Goal: Consume media (video, audio): Consume media (video, audio)

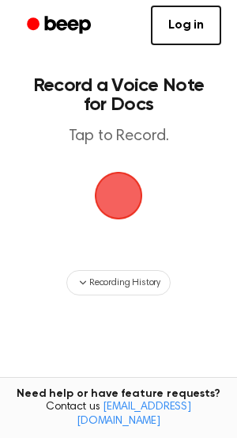
click at [130, 195] on span "button" at bounding box center [119, 195] width 44 height 44
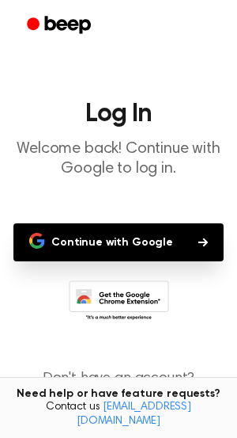
scroll to position [47, 0]
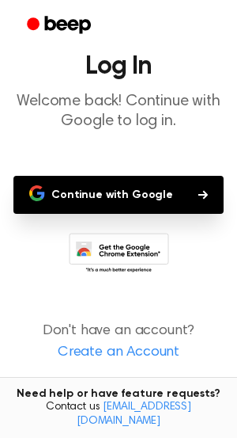
click at [148, 184] on button "Continue with Google" at bounding box center [118, 195] width 211 height 38
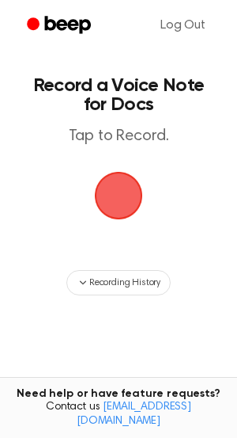
click at [110, 206] on span "button" at bounding box center [118, 195] width 51 height 51
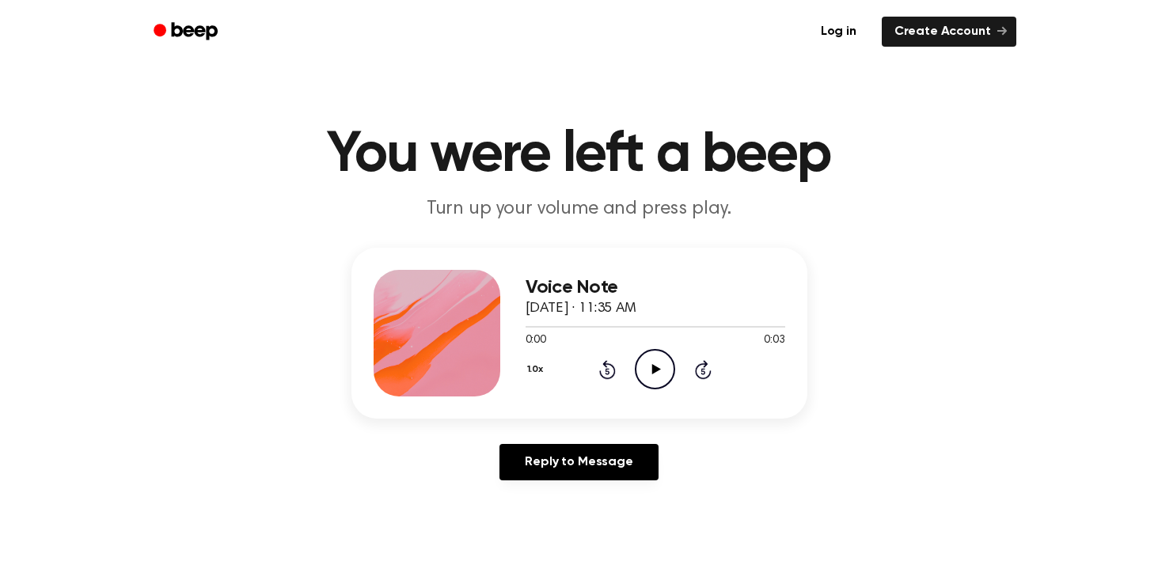
click at [649, 384] on icon "Play Audio" at bounding box center [655, 369] width 40 height 40
click at [647, 384] on icon "Play Audio" at bounding box center [655, 369] width 40 height 40
click at [662, 366] on icon "Play Audio" at bounding box center [655, 369] width 40 height 40
click at [541, 360] on button "1.0x" at bounding box center [537, 369] width 24 height 27
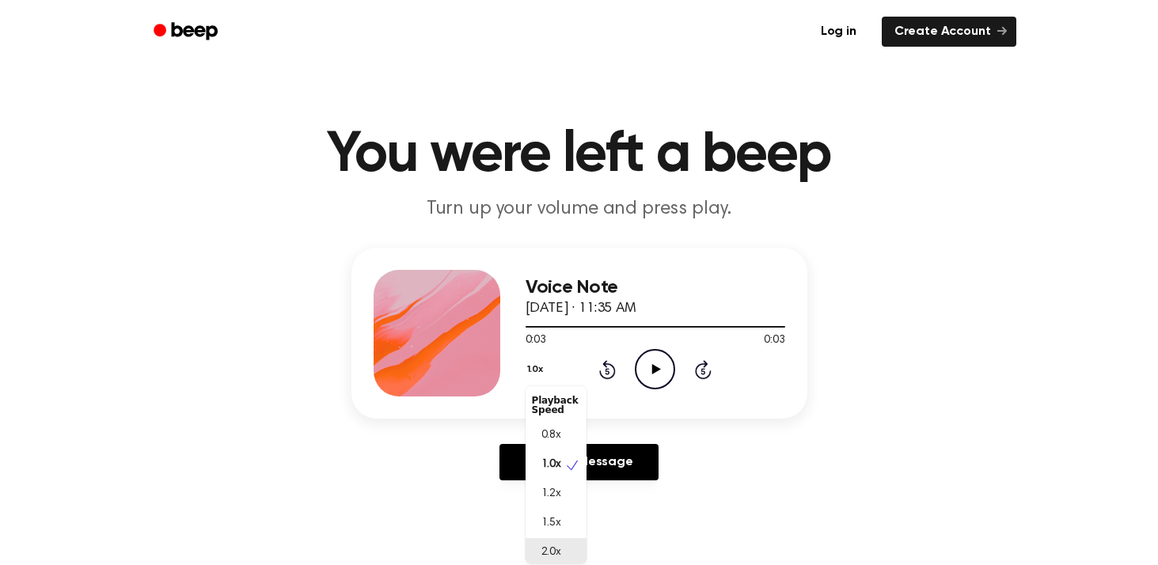
scroll to position [4, 0]
click at [555, 554] on span "2.0x" at bounding box center [551, 549] width 20 height 17
click at [647, 369] on icon "Play Audio" at bounding box center [655, 369] width 40 height 40
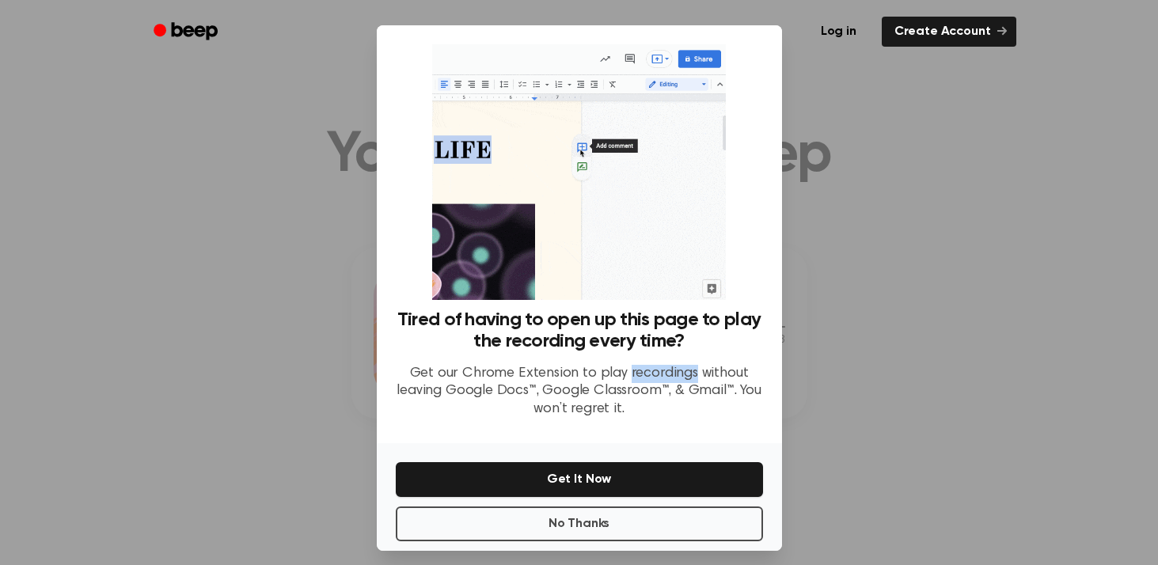
click at [647, 369] on p "Get our Chrome Extension to play recordings without leaving Google Docs™, Googl…" at bounding box center [579, 392] width 367 height 54
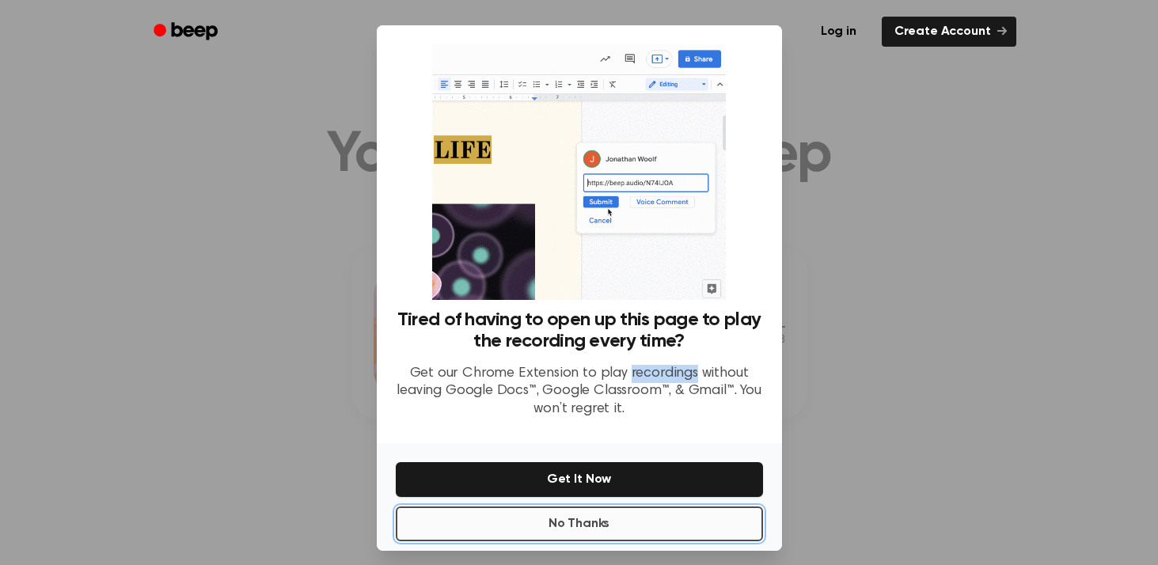
click at [635, 531] on button "No Thanks" at bounding box center [579, 523] width 367 height 35
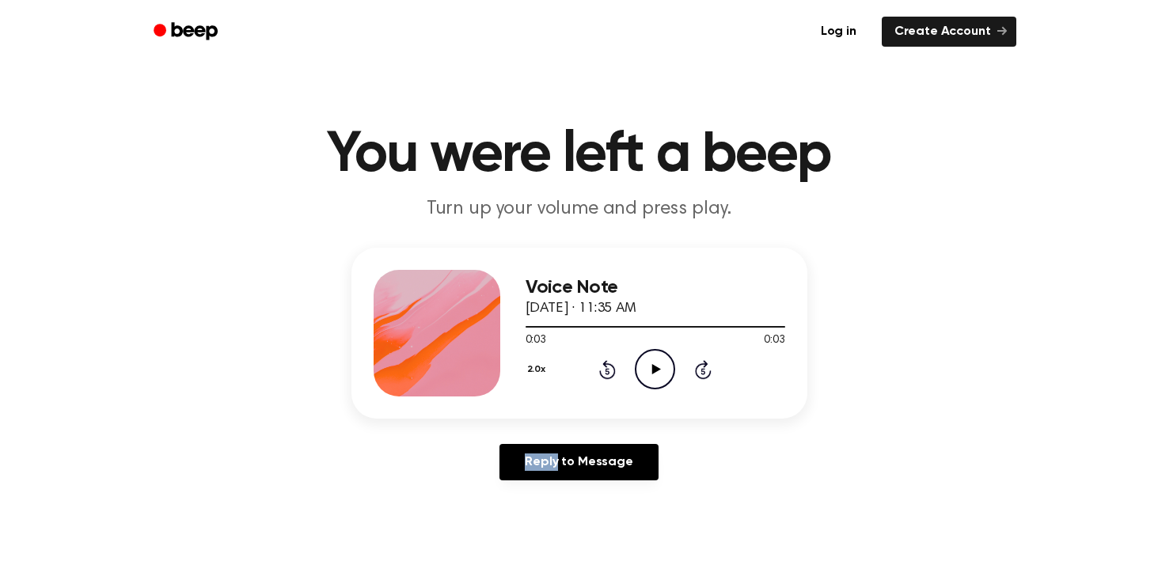
click at [667, 358] on icon "Play Audio" at bounding box center [655, 369] width 40 height 40
click at [533, 367] on button "2.0x" at bounding box center [538, 369] width 26 height 27
click at [548, 431] on span "0.8x" at bounding box center [551, 431] width 20 height 17
click at [663, 381] on icon "Play Audio" at bounding box center [655, 369] width 40 height 40
click at [541, 377] on button "0.8x" at bounding box center [538, 369] width 27 height 27
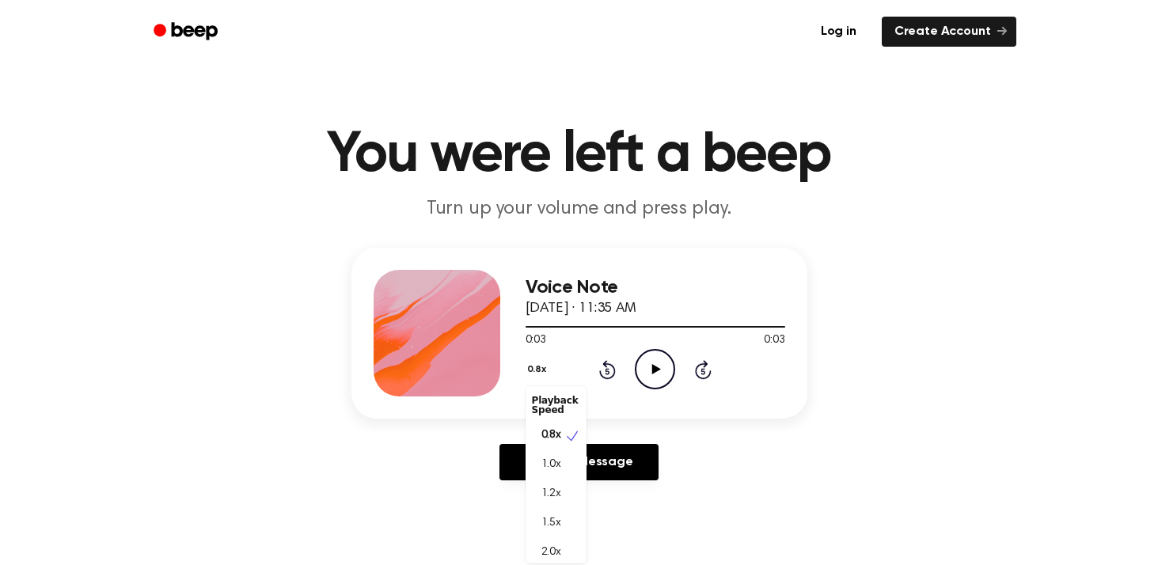
click at [548, 403] on div "Playback Speed" at bounding box center [555, 405] width 61 height 32
click at [647, 377] on div "0.8x Playback Speed 0.8x 1.0x 1.2x 1.5x 2.0x Rewind 5 seconds Play Audio Skip 5…" at bounding box center [655, 369] width 260 height 40
click at [651, 356] on icon "Play Audio" at bounding box center [655, 369] width 40 height 40
click at [535, 367] on button "0.8x" at bounding box center [538, 369] width 27 height 27
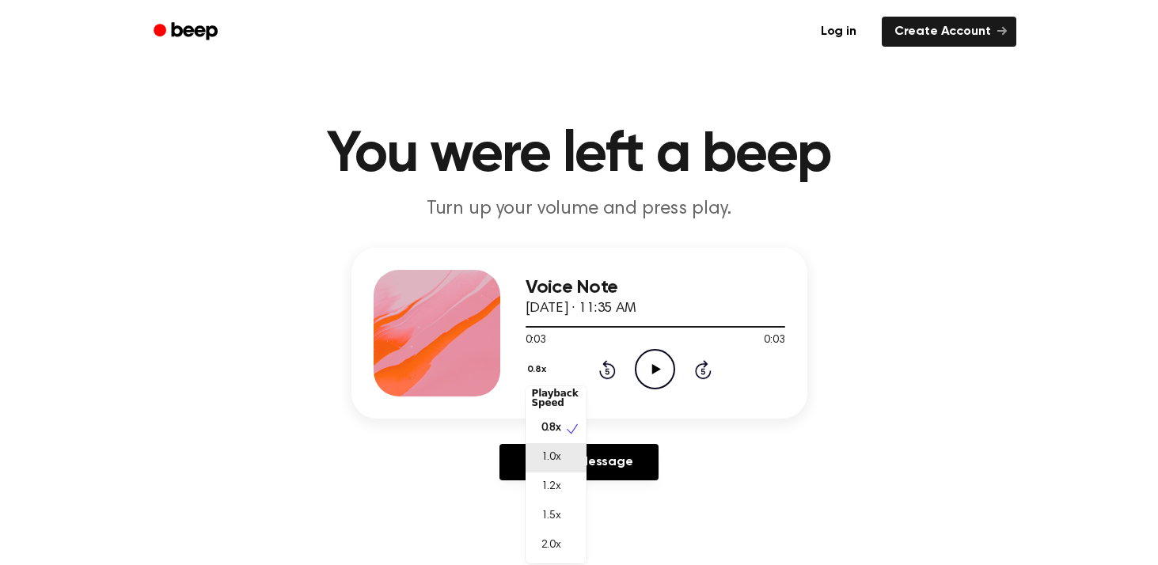
click at [559, 456] on span "1.0x" at bounding box center [551, 458] width 20 height 17
click at [652, 374] on icon at bounding box center [656, 369] width 9 height 10
click at [537, 367] on button "1.0x" at bounding box center [537, 369] width 24 height 27
click at [552, 495] on span "1.2x" at bounding box center [551, 494] width 20 height 17
click at [659, 369] on icon at bounding box center [656, 369] width 9 height 10
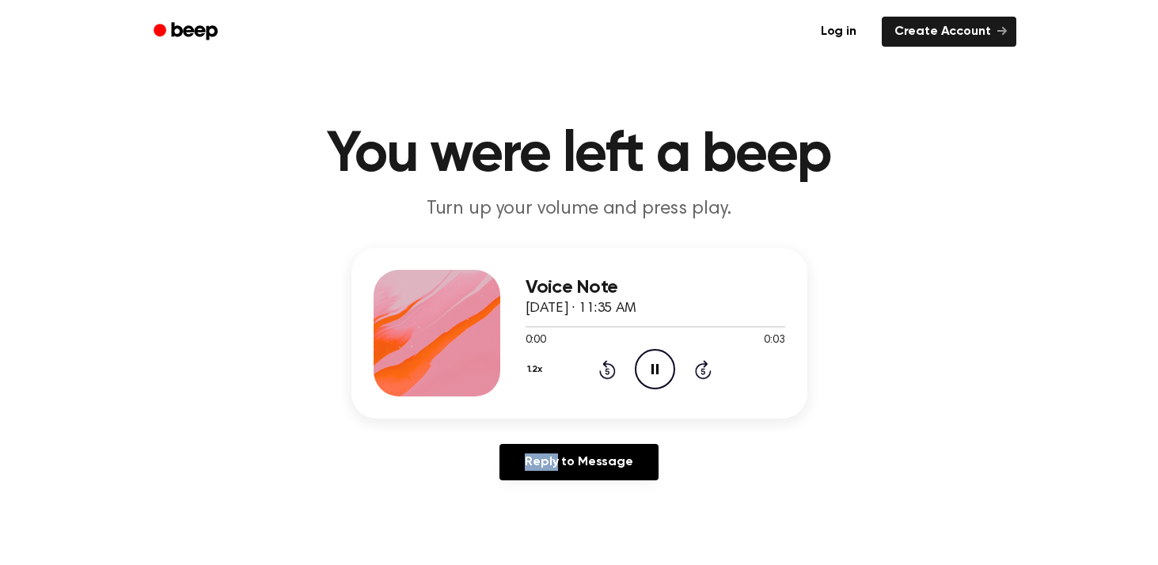
click at [659, 369] on icon "Pause Audio" at bounding box center [655, 369] width 40 height 40
click at [648, 360] on icon "Play Audio" at bounding box center [655, 369] width 40 height 40
click at [537, 341] on span "0:02" at bounding box center [535, 340] width 21 height 17
click at [530, 336] on span "0:03" at bounding box center [535, 340] width 21 height 17
click at [539, 370] on button "1.2x" at bounding box center [536, 369] width 23 height 27
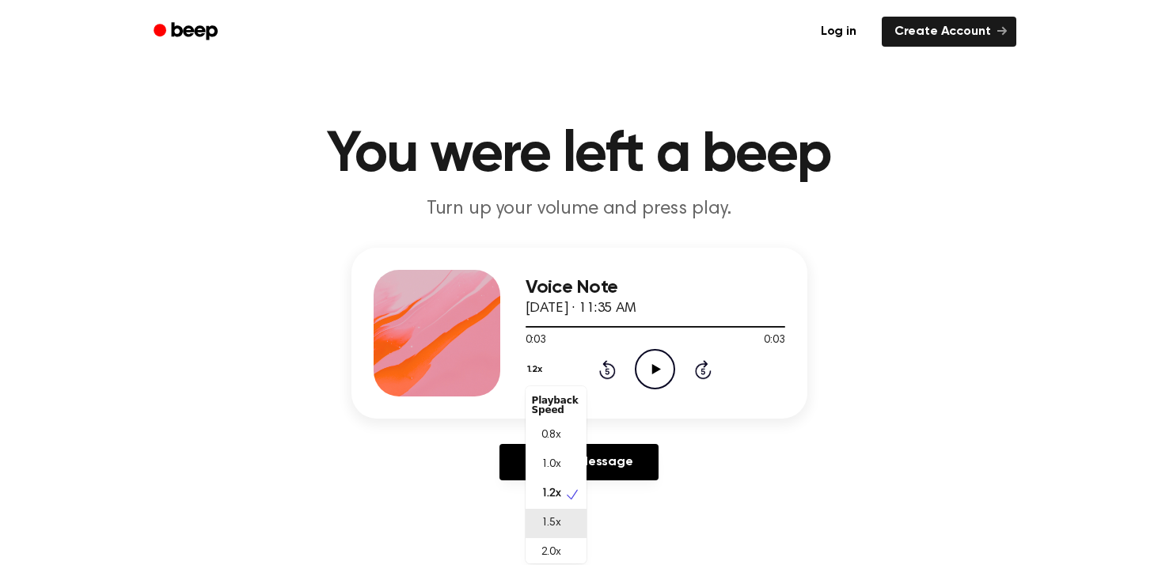
click at [560, 517] on span "1.5x" at bounding box center [551, 523] width 20 height 17
click at [651, 354] on icon "Play Audio" at bounding box center [655, 369] width 40 height 40
click at [533, 366] on button "1.5x" at bounding box center [536, 369] width 23 height 27
click at [540, 544] on div "2.0x" at bounding box center [555, 548] width 61 height 29
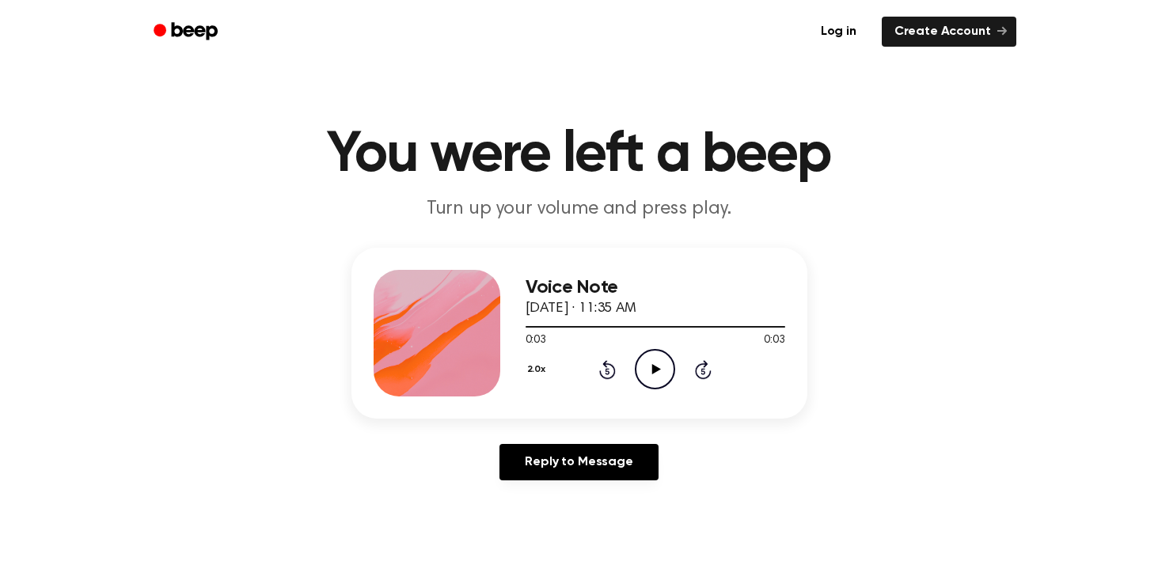
click at [662, 365] on icon "Play Audio" at bounding box center [655, 369] width 40 height 40
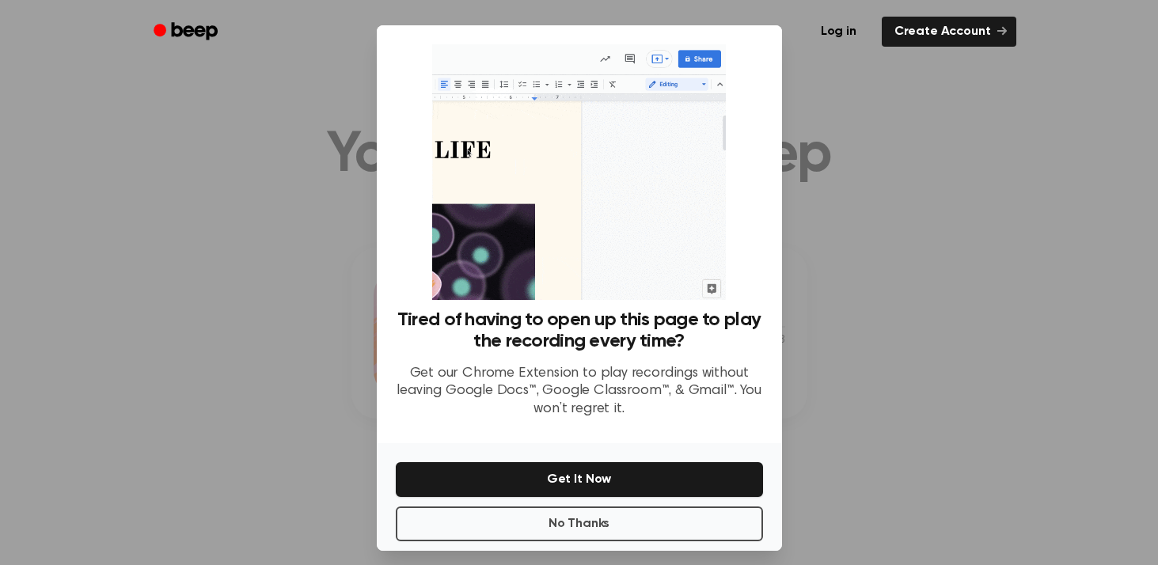
click at [662, 365] on p "Get our Chrome Extension to play recordings without leaving Google Docs™, Googl…" at bounding box center [579, 392] width 367 height 54
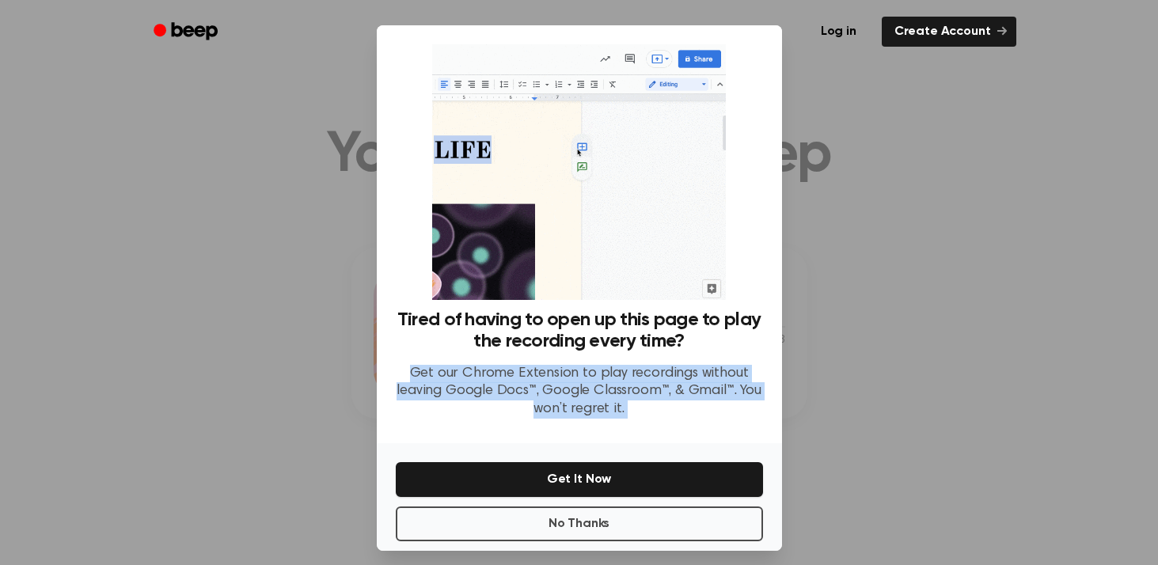
click at [662, 365] on p "Get our Chrome Extension to play recordings without leaving Google Docs™, Googl…" at bounding box center [579, 392] width 367 height 54
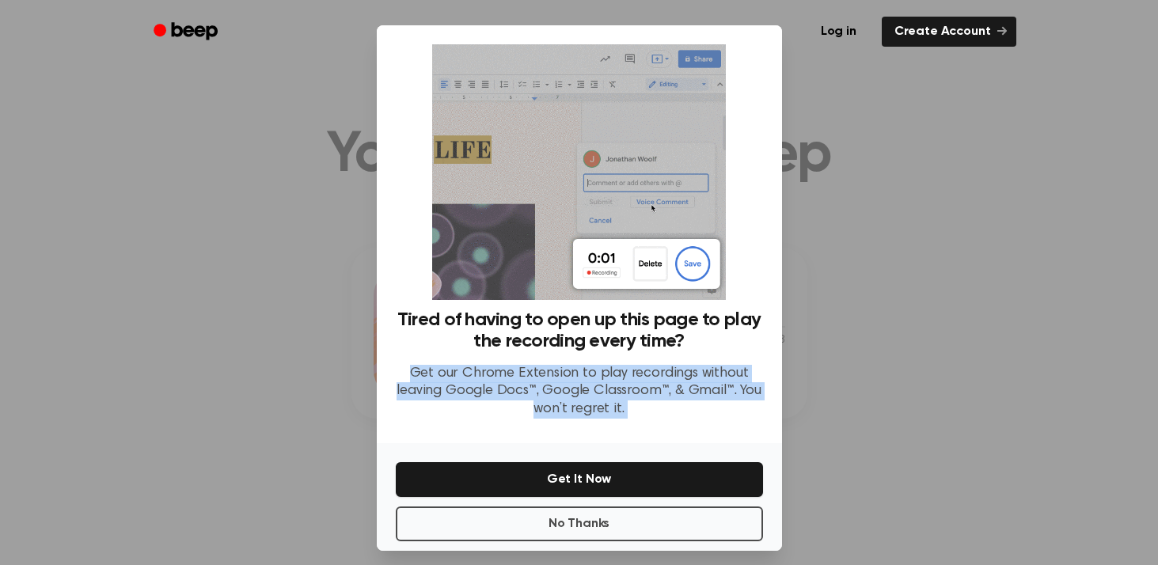
click at [662, 365] on p "Get our Chrome Extension to play recordings without leaving Google Docs™, Googl…" at bounding box center [579, 392] width 367 height 54
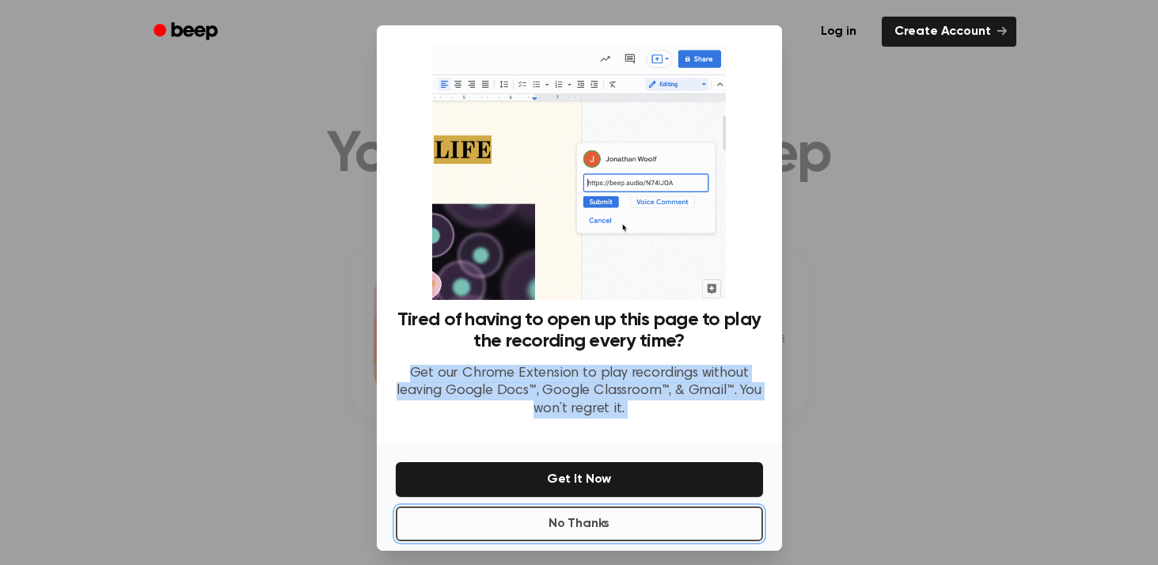
click at [723, 514] on button "No Thanks" at bounding box center [579, 523] width 367 height 35
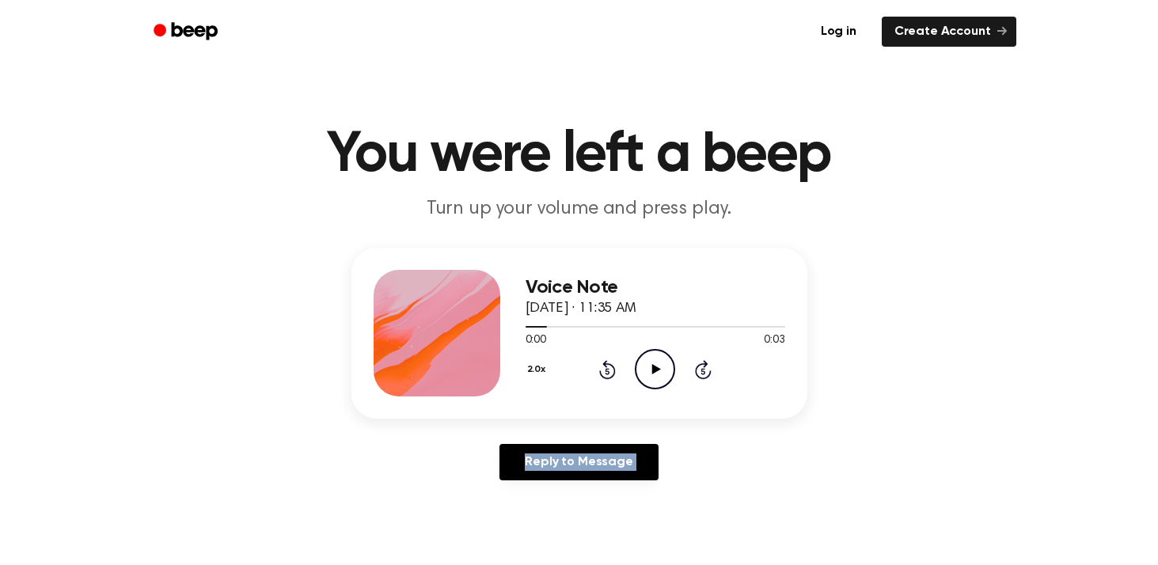
click at [662, 367] on icon "Play Audio" at bounding box center [655, 369] width 40 height 40
drag, startPoint x: 662, startPoint y: 367, endPoint x: 652, endPoint y: 363, distance: 11.0
click at [652, 363] on icon "Play Audio" at bounding box center [655, 369] width 40 height 40
click at [649, 359] on icon "Pause Audio" at bounding box center [655, 369] width 40 height 40
click at [649, 359] on icon "Play Audio" at bounding box center [655, 369] width 40 height 40
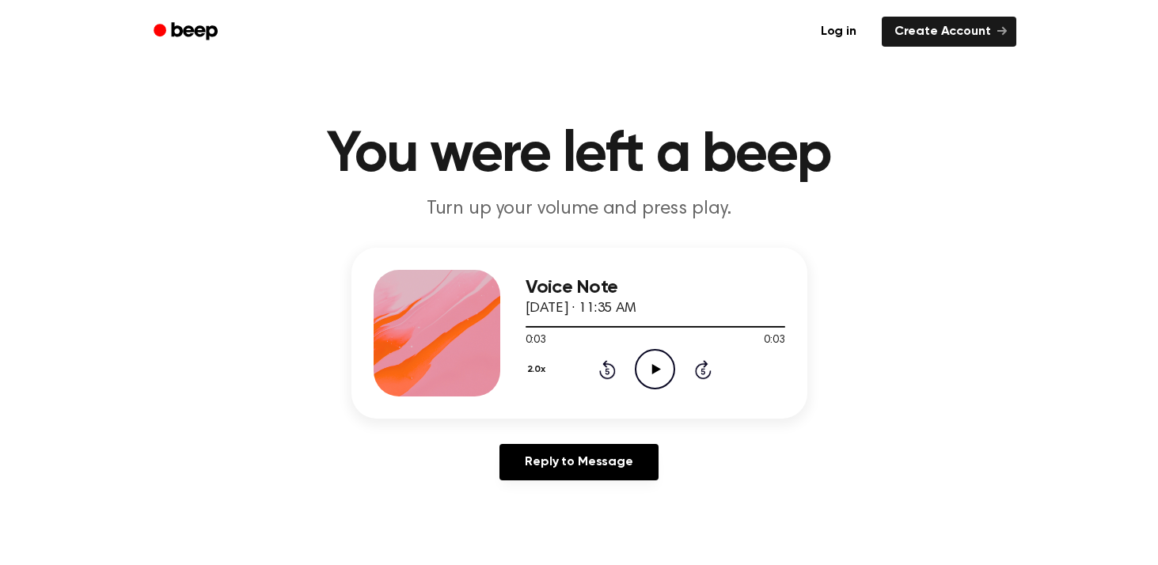
click at [657, 370] on icon "Play Audio" at bounding box center [655, 369] width 40 height 40
click at [654, 370] on icon at bounding box center [656, 369] width 9 height 10
click at [541, 366] on button "2.0x" at bounding box center [538, 369] width 26 height 27
click at [551, 427] on span "0.8x" at bounding box center [551, 431] width 20 height 17
click at [661, 366] on icon "Play Audio" at bounding box center [655, 369] width 40 height 40
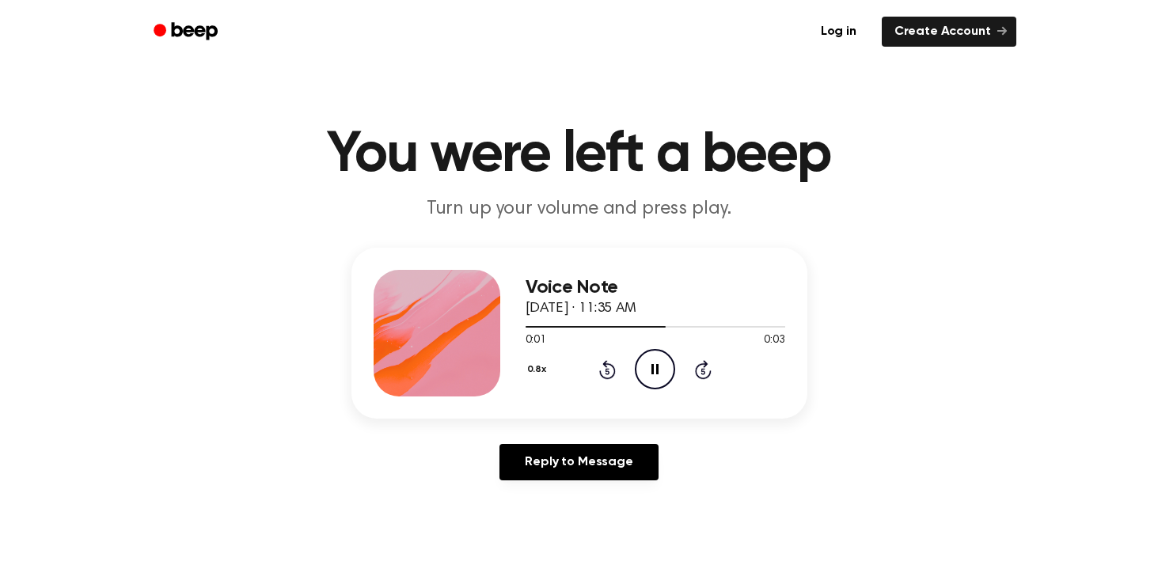
click at [707, 367] on icon "Skip 5 seconds" at bounding box center [702, 369] width 17 height 21
click at [639, 364] on icon "Play Audio" at bounding box center [655, 369] width 40 height 40
click at [652, 370] on icon at bounding box center [656, 369] width 9 height 10
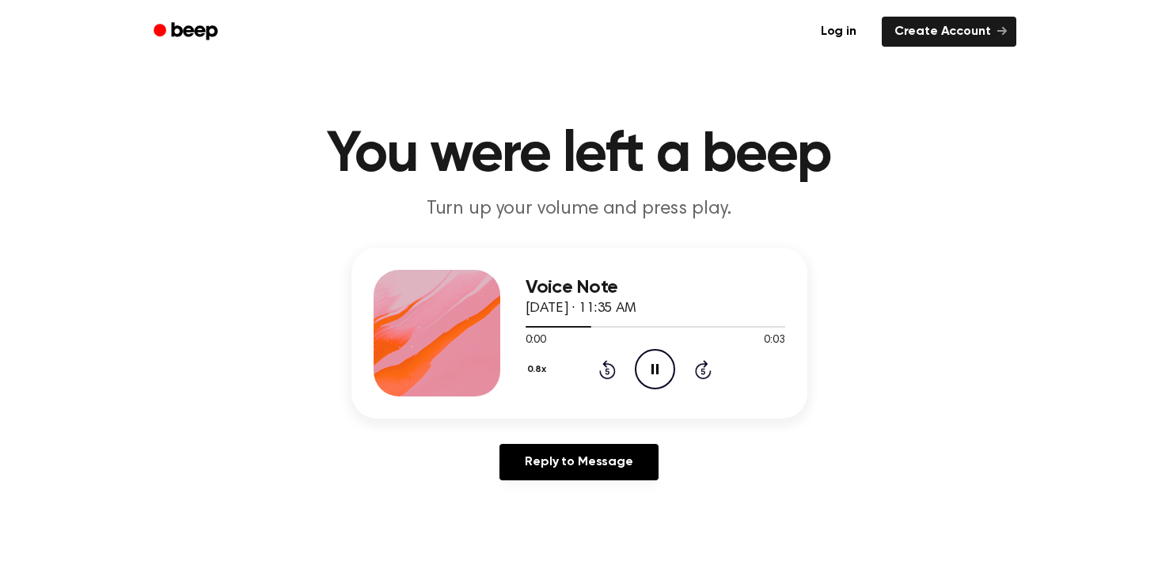
click at [607, 368] on icon at bounding box center [607, 371] width 4 height 6
click at [608, 367] on icon "Rewind 5 seconds" at bounding box center [606, 369] width 17 height 21
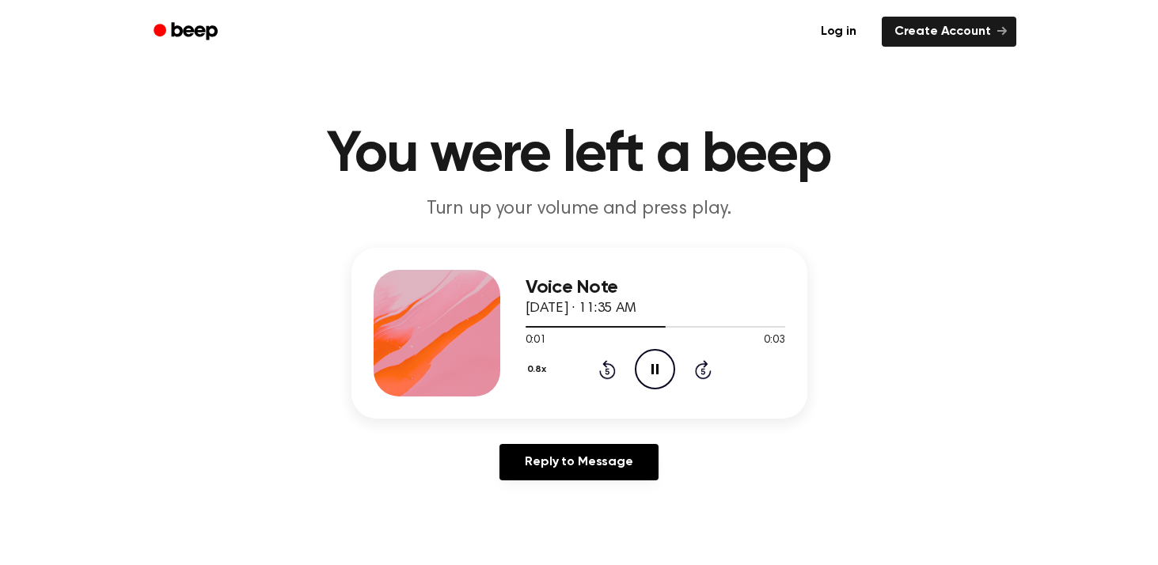
click at [608, 367] on icon "Rewind 5 seconds" at bounding box center [606, 369] width 17 height 21
drag, startPoint x: 608, startPoint y: 367, endPoint x: 609, endPoint y: 305, distance: 62.5
click at [609, 305] on div "Voice Note October 2, 2023 · 11:35 AM 0:01 0:03 Your browser does not support t…" at bounding box center [655, 333] width 260 height 127
click at [609, 305] on span "[DATE] · 11:35 AM" at bounding box center [580, 309] width 111 height 14
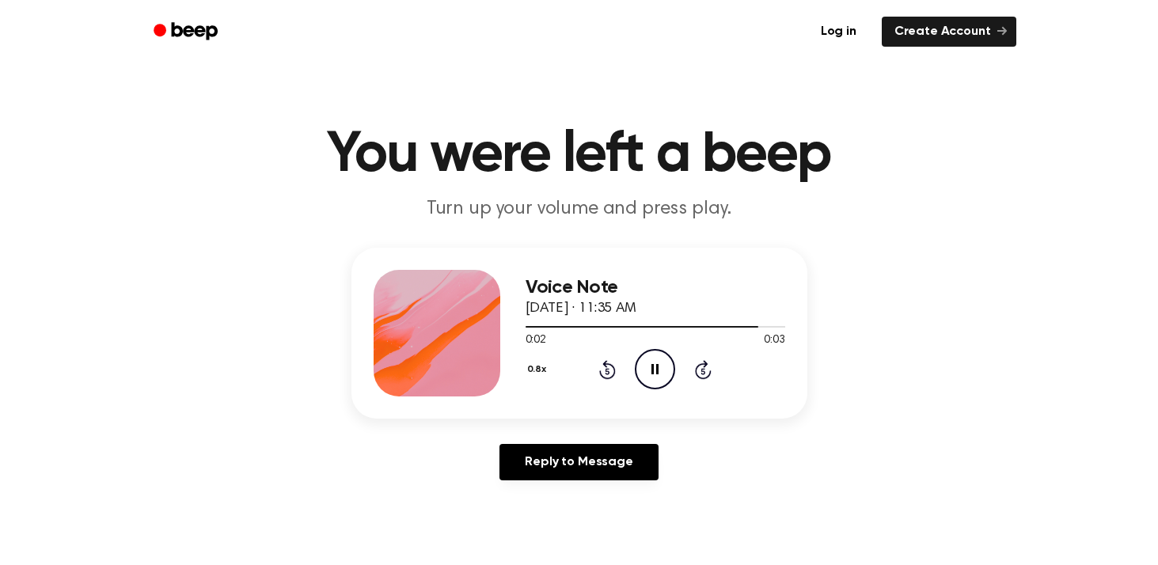
click at [599, 377] on icon "Rewind 5 seconds" at bounding box center [606, 369] width 17 height 21
click at [609, 372] on icon at bounding box center [607, 371] width 4 height 6
click at [604, 370] on icon "Rewind 5 seconds" at bounding box center [606, 369] width 17 height 21
click at [601, 370] on icon "Rewind 5 seconds" at bounding box center [606, 369] width 17 height 21
click at [601, 369] on icon "Rewind 5 seconds" at bounding box center [606, 369] width 17 height 21
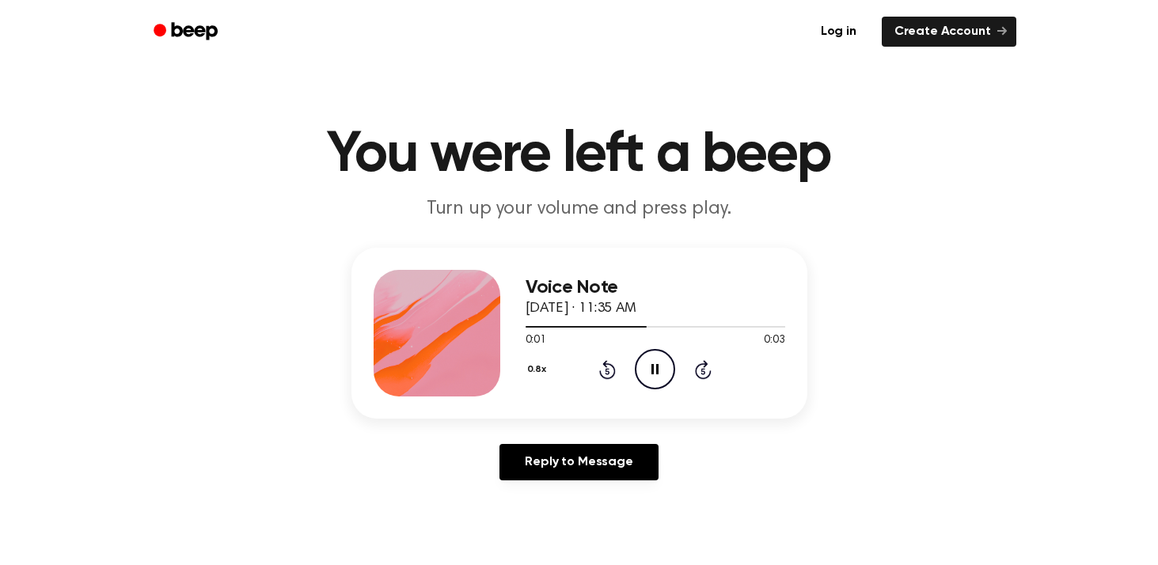
click at [595, 368] on div "0.8x Rewind 5 seconds Pause Audio Skip 5 seconds" at bounding box center [655, 369] width 260 height 40
click at [598, 369] on icon "Rewind 5 seconds" at bounding box center [606, 369] width 17 height 21
click at [609, 366] on icon at bounding box center [607, 369] width 17 height 19
click at [609, 364] on icon at bounding box center [607, 369] width 17 height 19
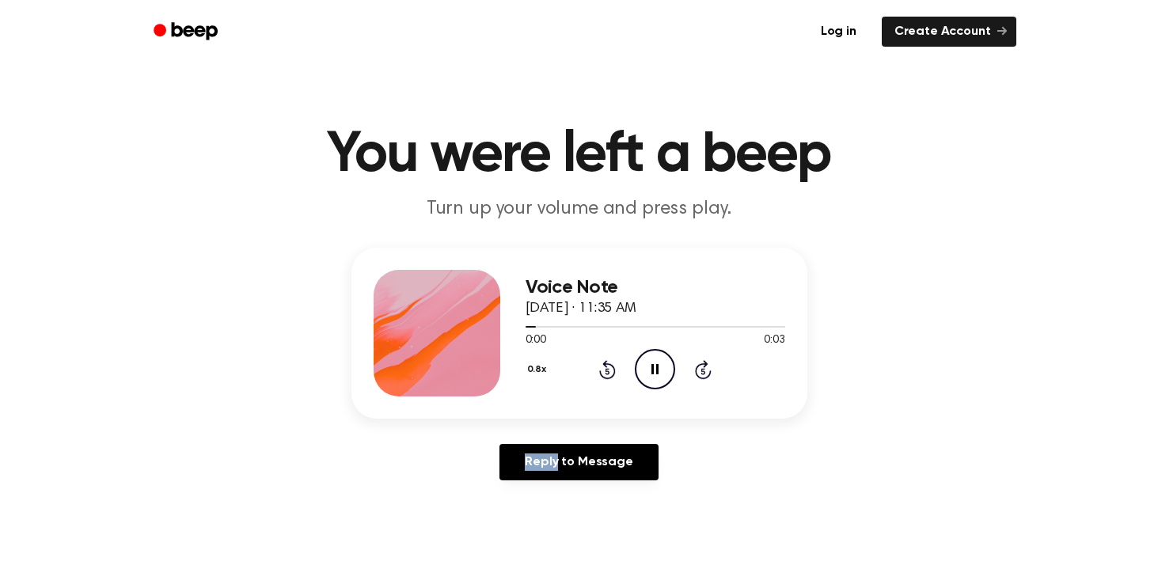
click at [610, 365] on icon at bounding box center [607, 369] width 17 height 19
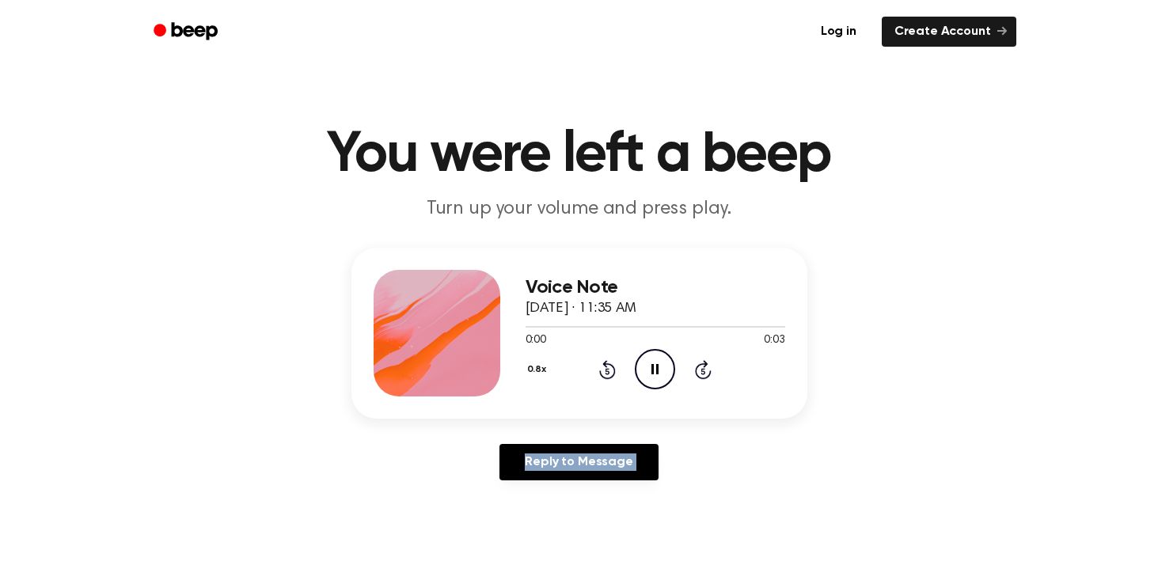
click at [610, 365] on icon at bounding box center [607, 369] width 17 height 19
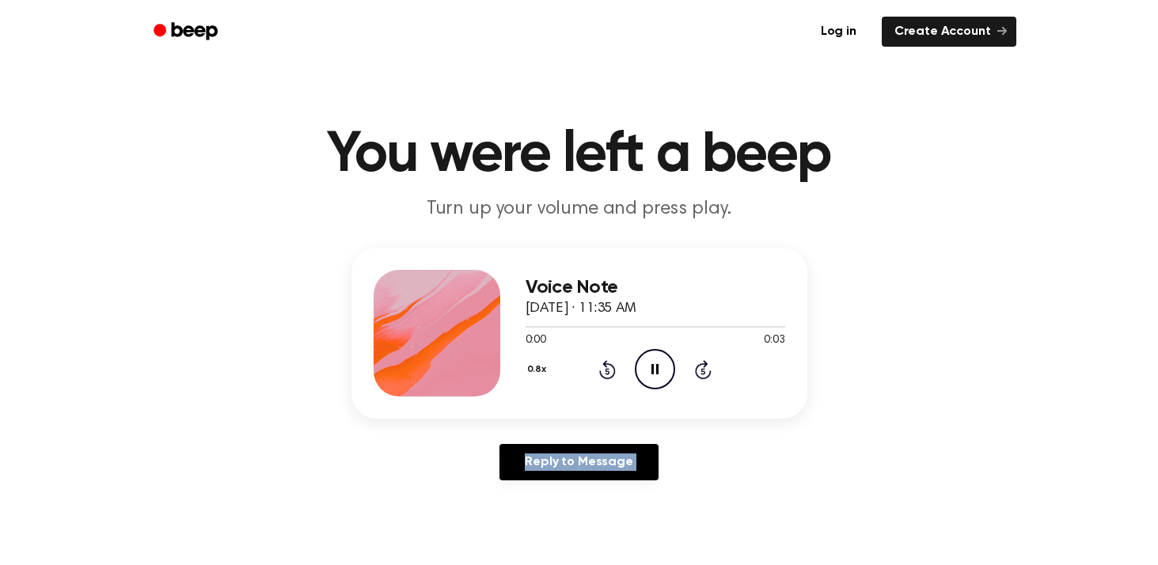
click at [610, 365] on icon at bounding box center [607, 369] width 17 height 19
drag, startPoint x: 610, startPoint y: 365, endPoint x: 620, endPoint y: 368, distance: 10.8
click at [620, 368] on div "0.8x Rewind 5 seconds Pause Audio Skip 5 seconds" at bounding box center [655, 369] width 260 height 40
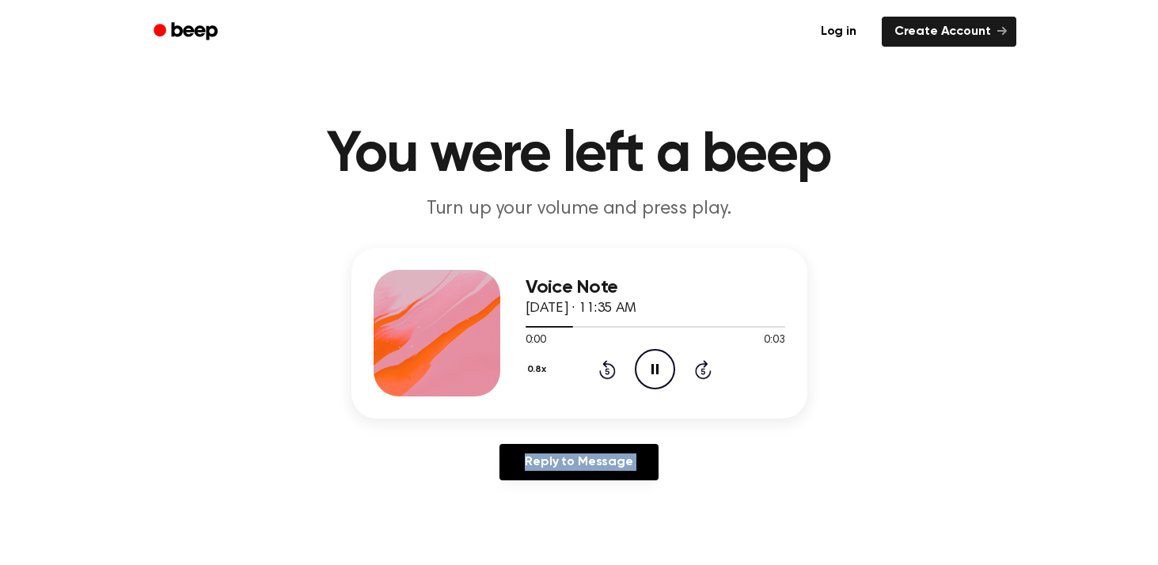
click at [620, 368] on div "0.8x Rewind 5 seconds Pause Audio Skip 5 seconds" at bounding box center [655, 369] width 260 height 40
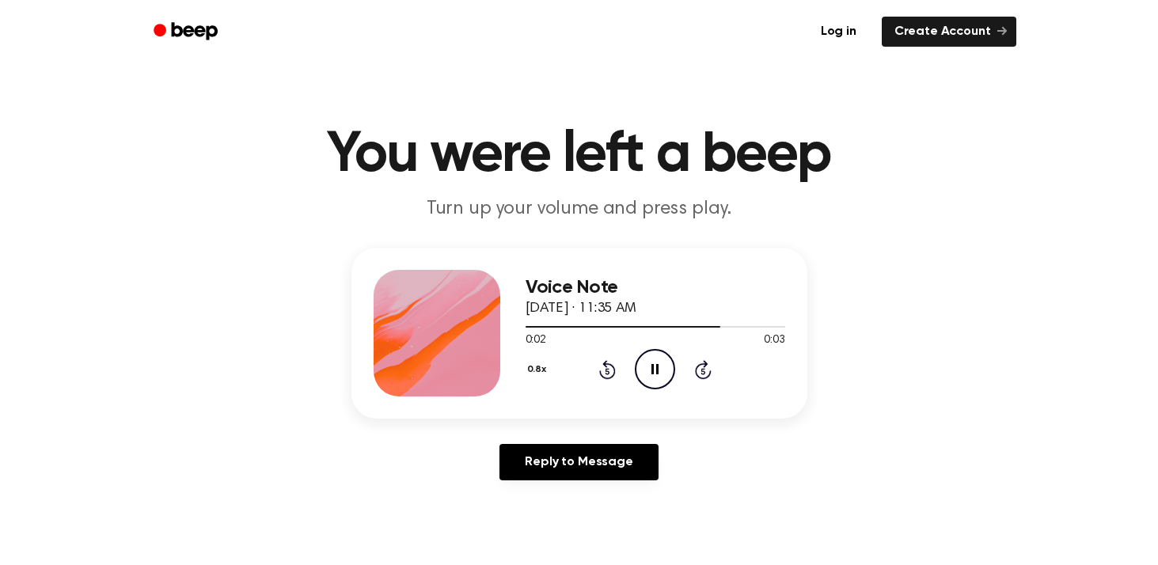
click at [616, 364] on div "0.8x Rewind 5 seconds Pause Audio Skip 5 seconds" at bounding box center [655, 369] width 260 height 40
click at [601, 369] on icon "Rewind 5 seconds" at bounding box center [606, 369] width 17 height 21
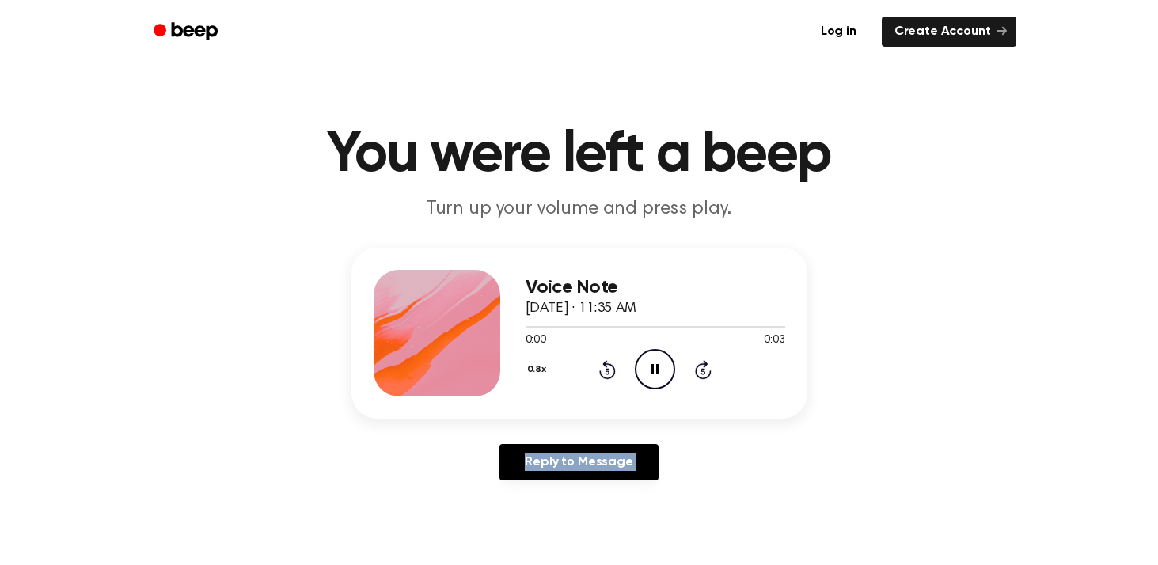
click at [601, 369] on icon "Rewind 5 seconds" at bounding box center [606, 369] width 17 height 21
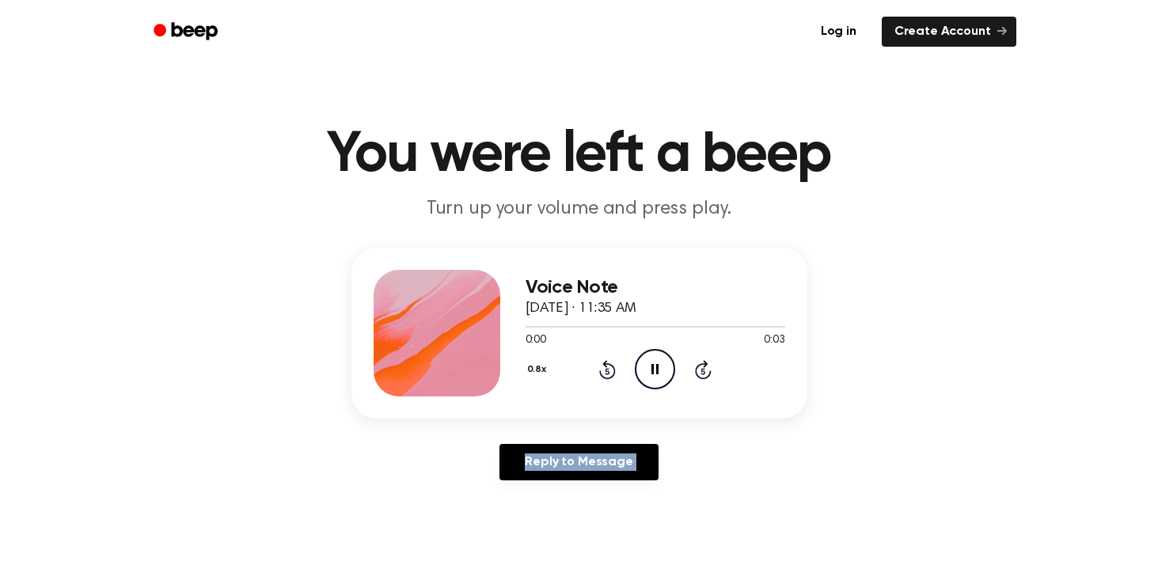
click at [601, 369] on icon "Rewind 5 seconds" at bounding box center [606, 369] width 17 height 21
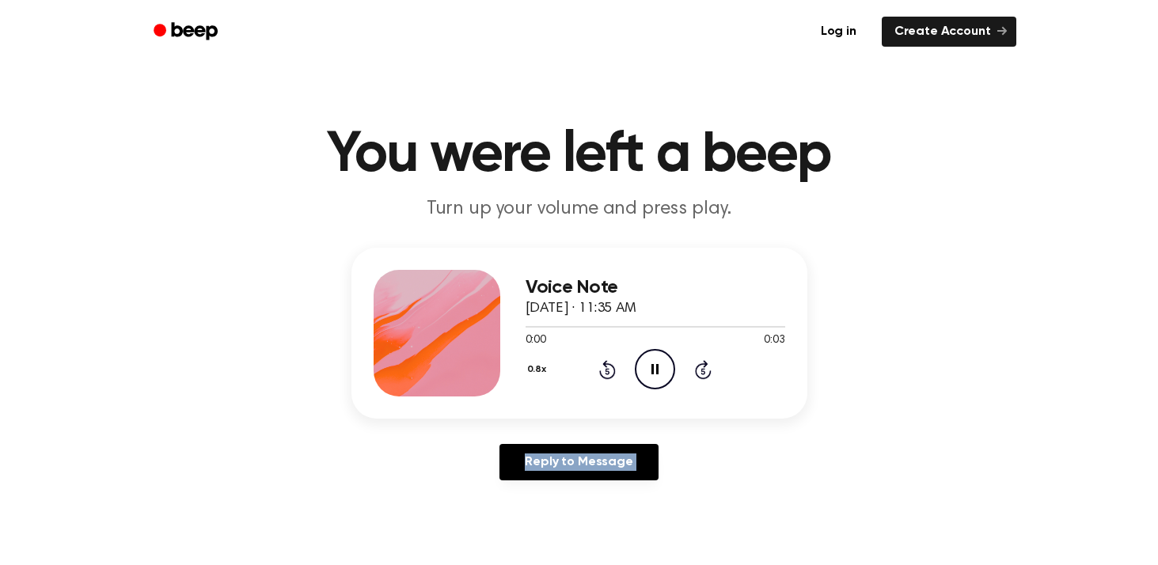
click at [601, 369] on icon "Rewind 5 seconds" at bounding box center [606, 369] width 17 height 21
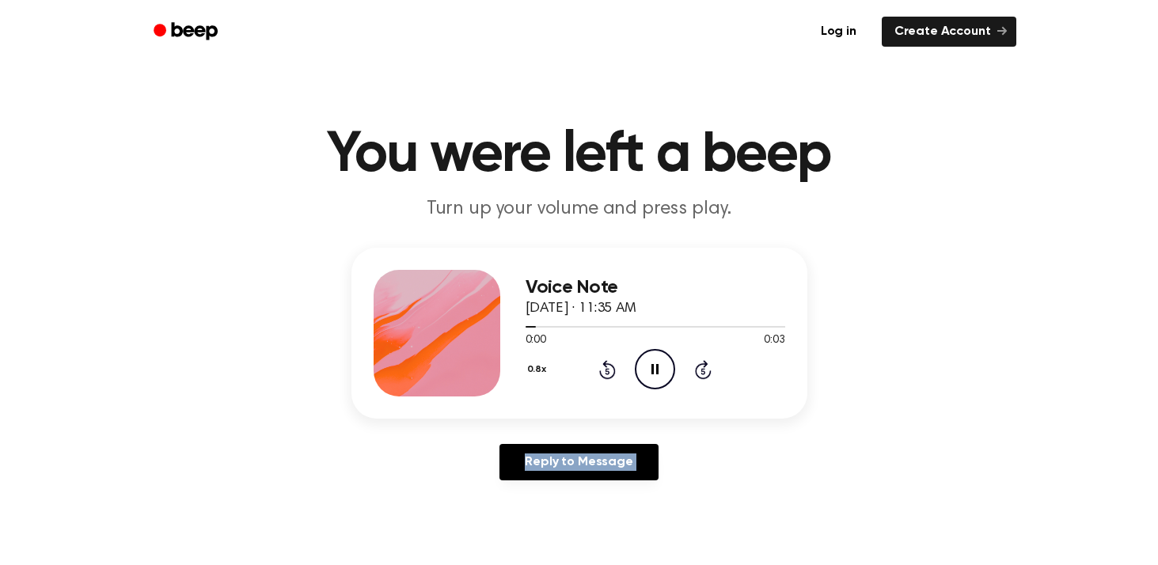
click at [600, 365] on icon "Rewind 5 seconds" at bounding box center [606, 369] width 17 height 21
click at [599, 364] on icon "Rewind 5 seconds" at bounding box center [606, 369] width 17 height 21
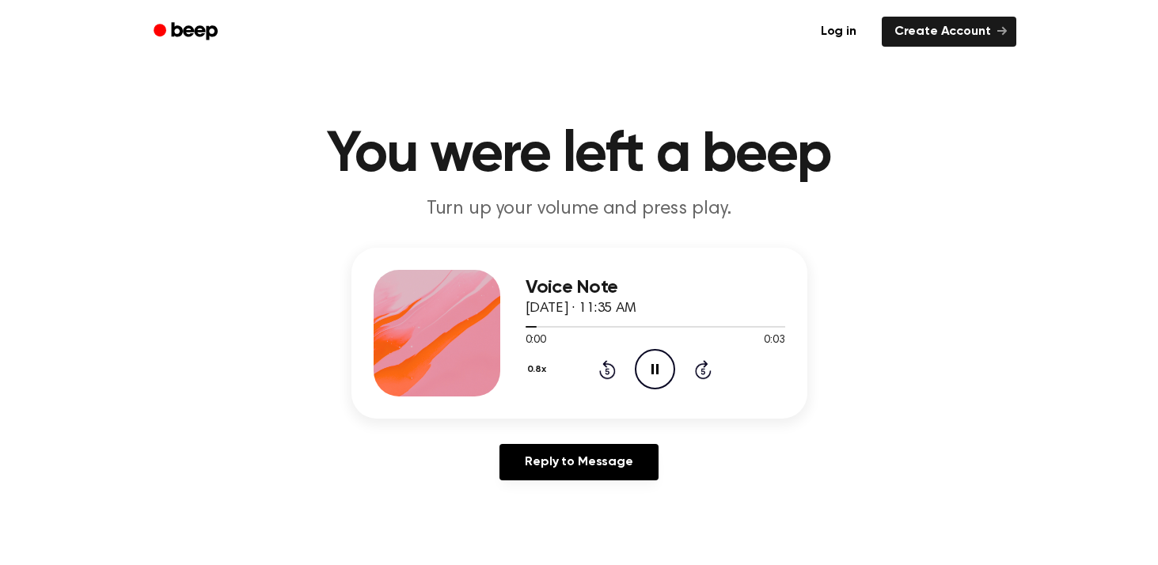
click at [605, 365] on icon at bounding box center [607, 369] width 17 height 19
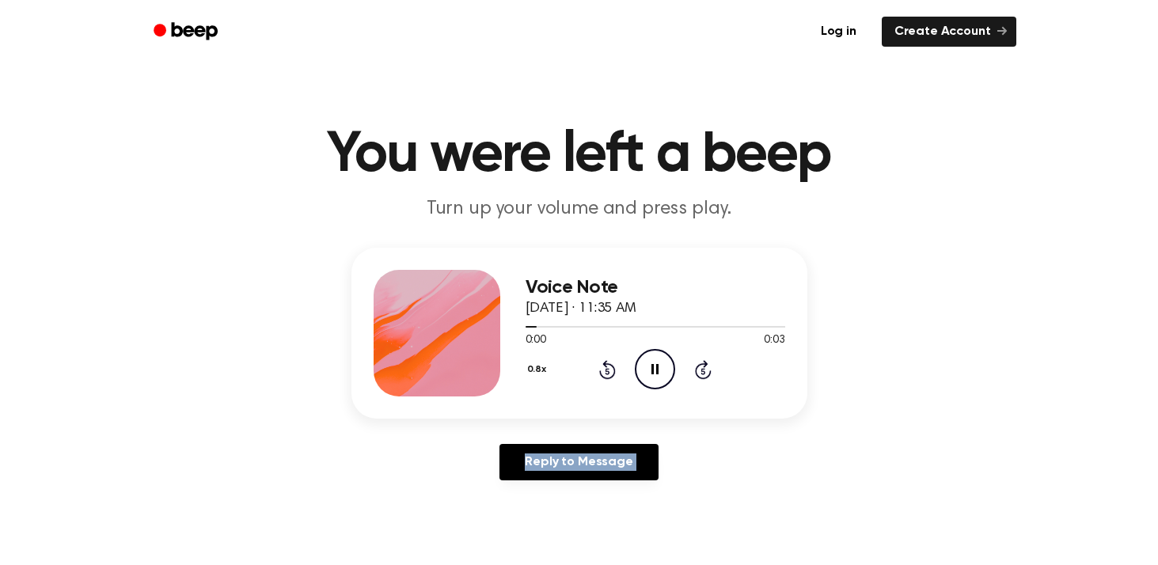
click at [605, 365] on icon at bounding box center [607, 369] width 17 height 19
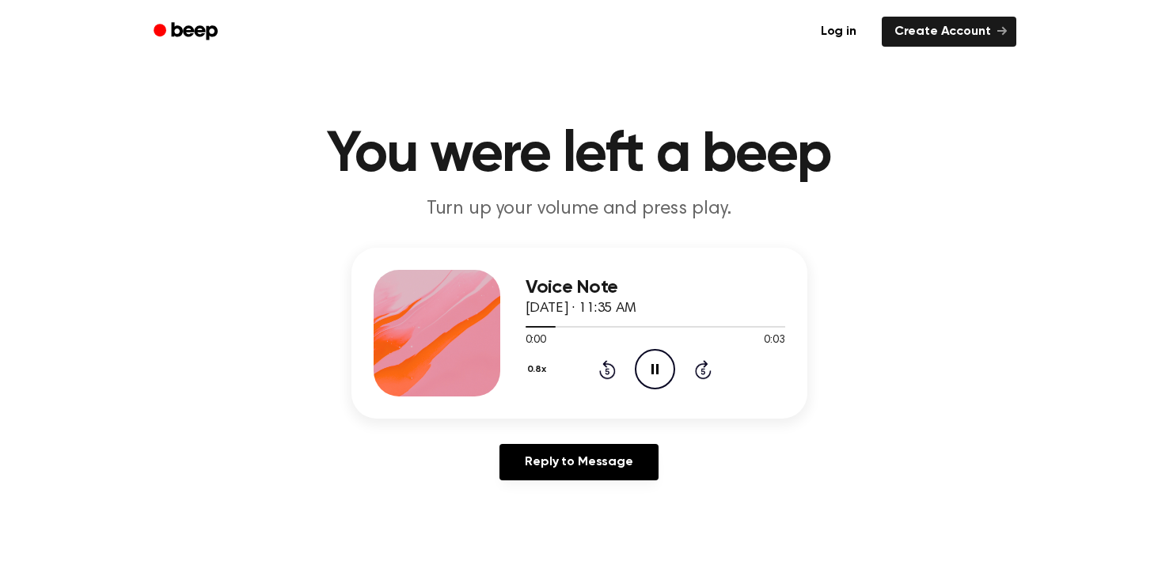
click at [605, 365] on icon at bounding box center [607, 369] width 17 height 19
click at [605, 367] on icon "Rewind 5 seconds" at bounding box center [606, 369] width 17 height 21
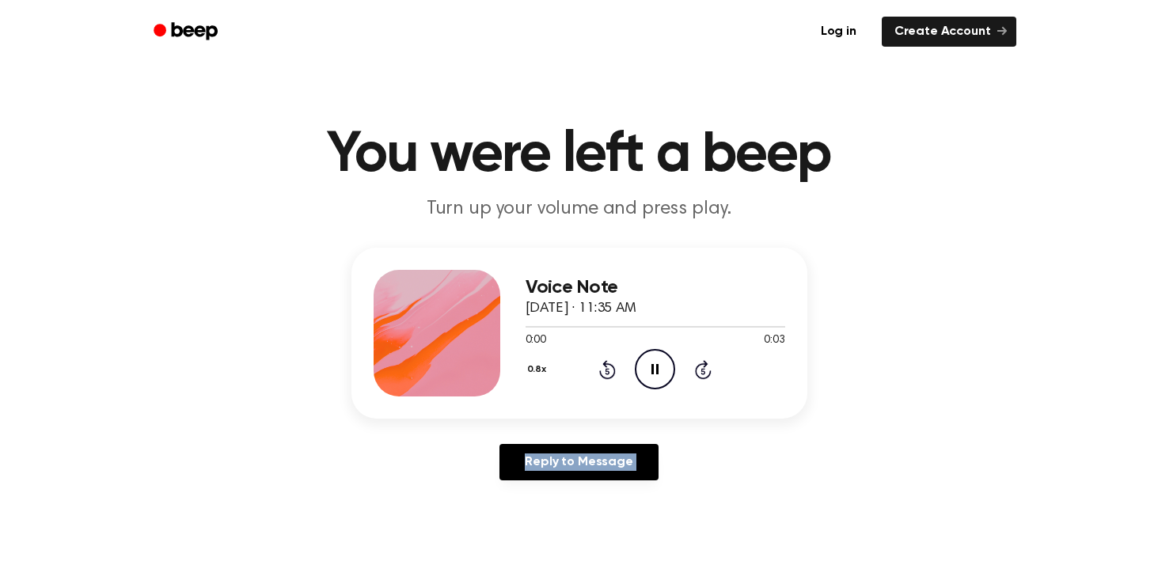
click at [605, 367] on icon "Rewind 5 seconds" at bounding box center [606, 369] width 17 height 21
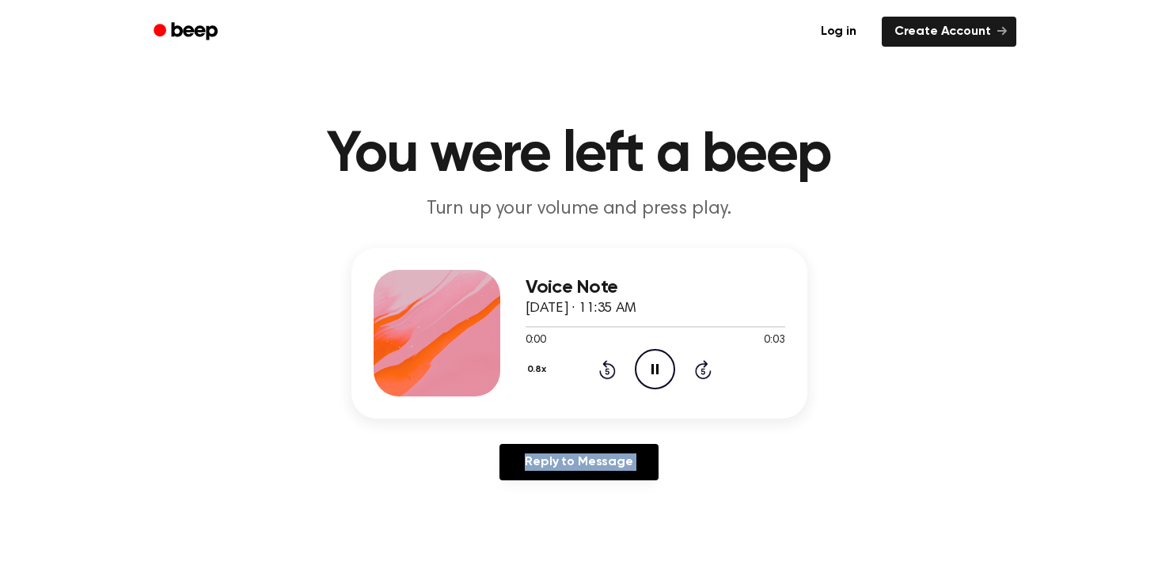
click at [605, 367] on icon "Rewind 5 seconds" at bounding box center [606, 369] width 17 height 21
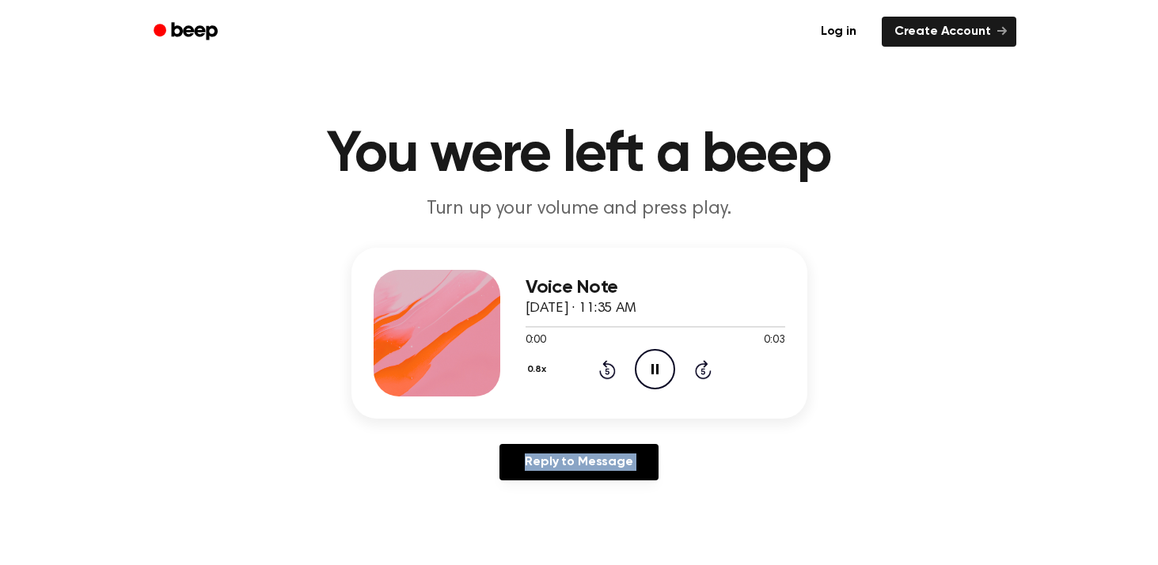
click at [605, 367] on icon "Rewind 5 seconds" at bounding box center [606, 369] width 17 height 21
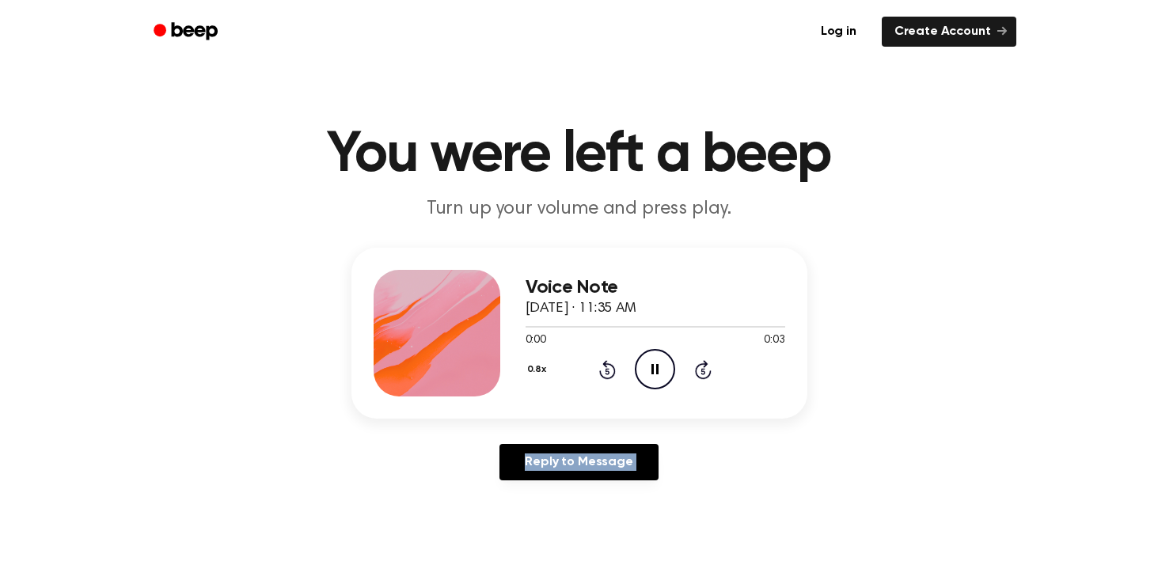
click at [605, 367] on icon "Rewind 5 seconds" at bounding box center [606, 369] width 17 height 21
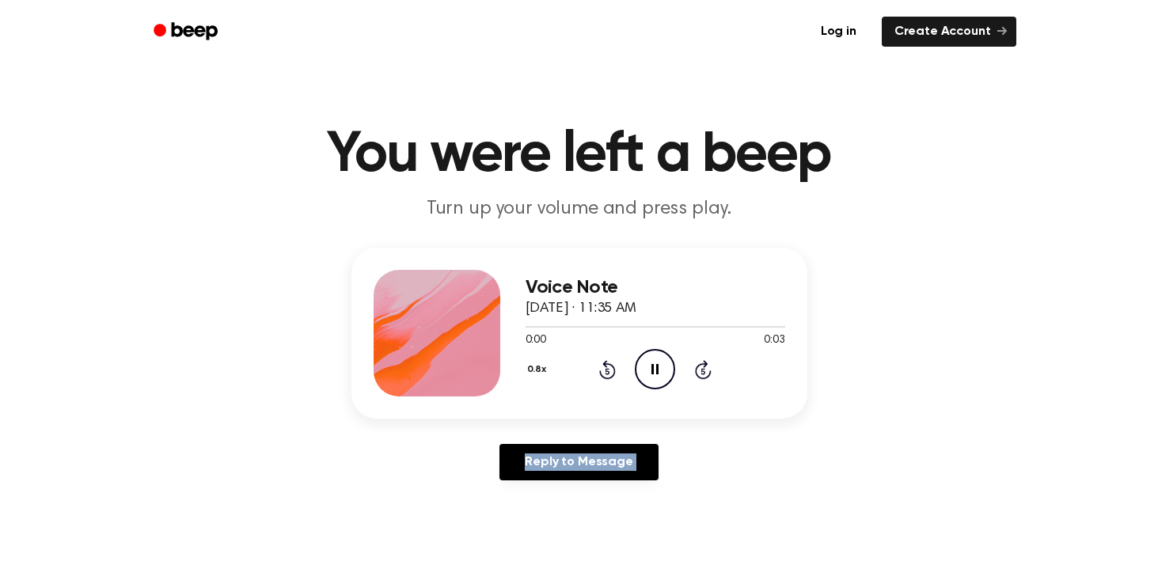
click at [605, 367] on icon "Rewind 5 seconds" at bounding box center [606, 369] width 17 height 21
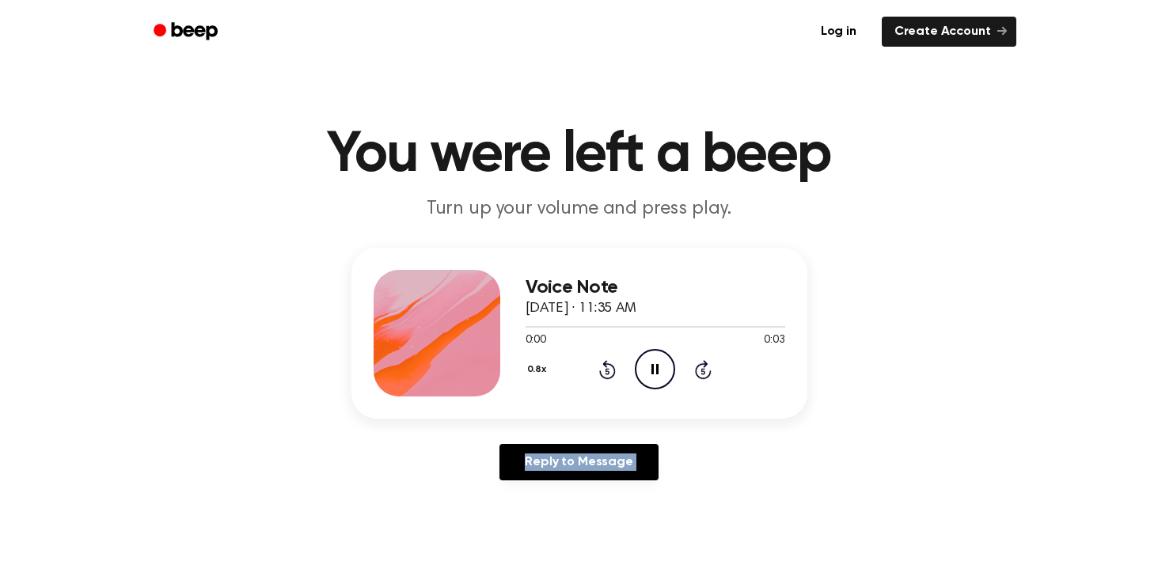
click at [605, 367] on icon "Rewind 5 seconds" at bounding box center [606, 369] width 17 height 21
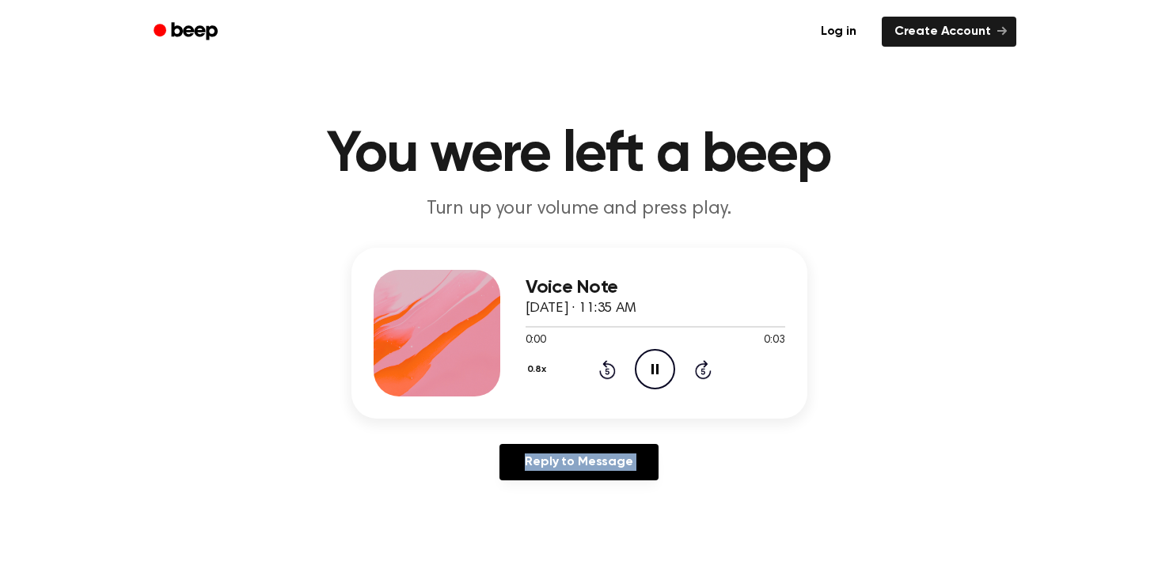
click at [605, 367] on icon "Rewind 5 seconds" at bounding box center [606, 369] width 17 height 21
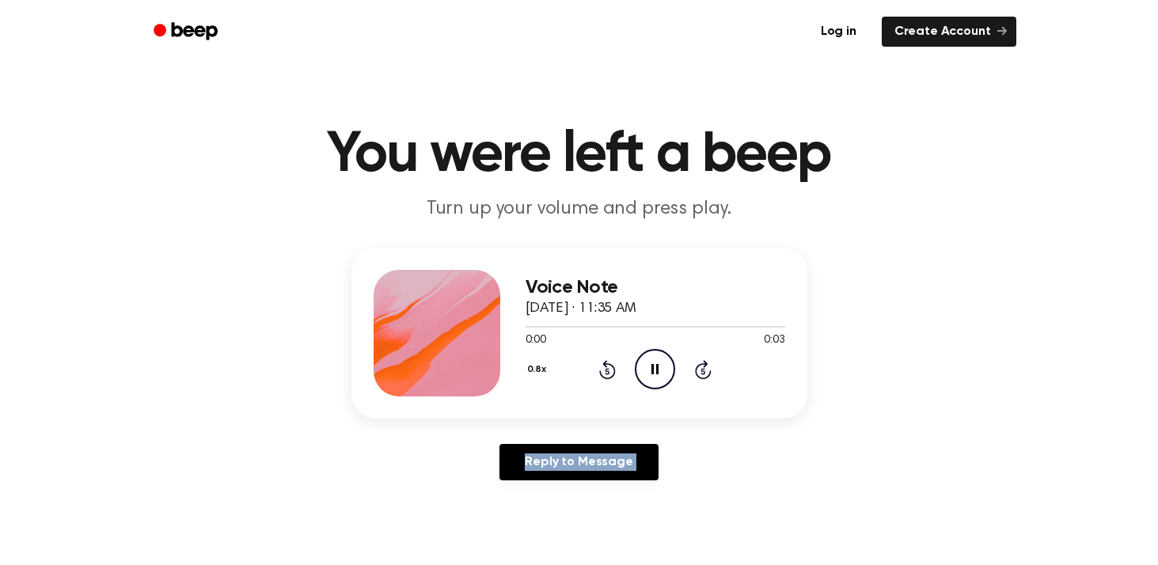
click at [605, 367] on icon "Rewind 5 seconds" at bounding box center [606, 369] width 17 height 21
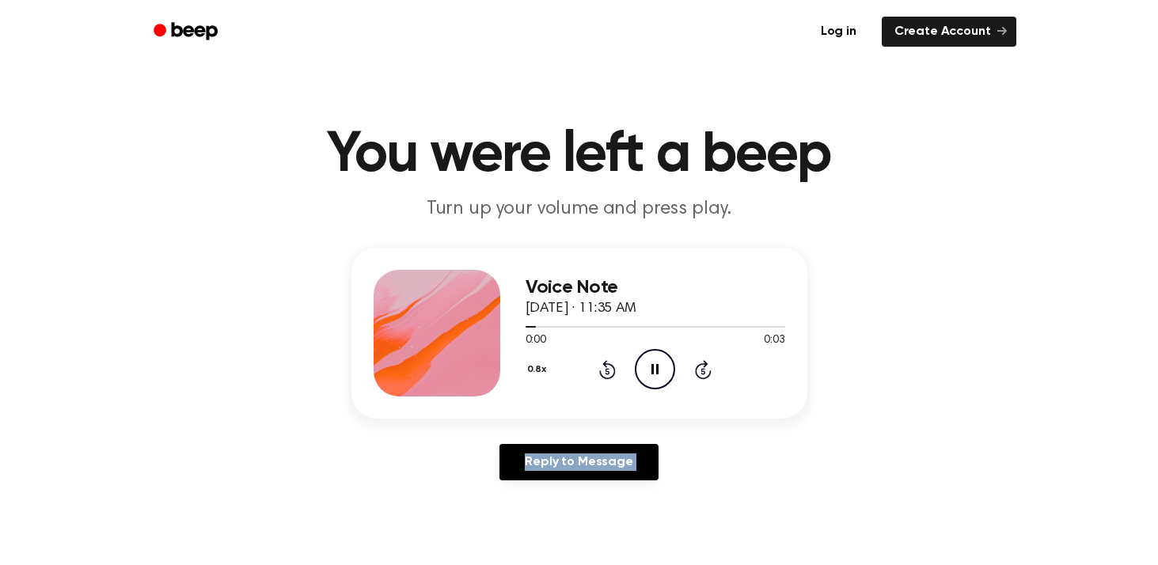
click at [605, 367] on icon "Rewind 5 seconds" at bounding box center [606, 369] width 17 height 21
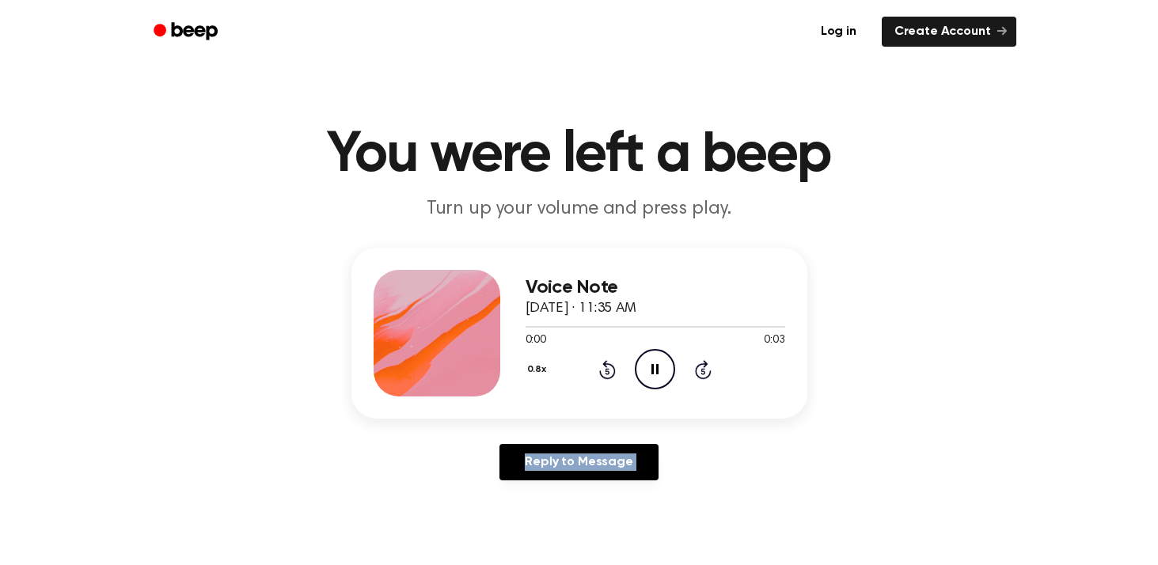
click at [605, 367] on icon "Rewind 5 seconds" at bounding box center [606, 369] width 17 height 21
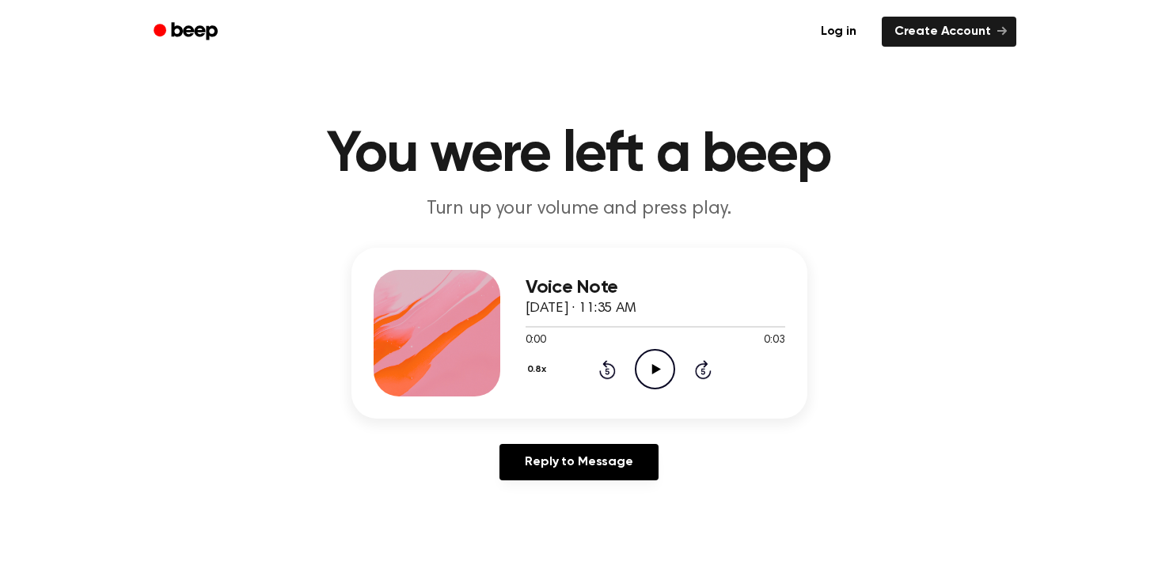
click at [635, 368] on icon "Play Audio" at bounding box center [655, 369] width 40 height 40
click at [616, 381] on div "0.8x Rewind 5 seconds Pause Audio Skip 5 seconds" at bounding box center [655, 369] width 260 height 40
click at [616, 382] on div "0.8x Rewind 5 seconds Pause Audio Skip 5 seconds" at bounding box center [655, 369] width 260 height 40
click at [609, 374] on icon "Rewind 5 seconds" at bounding box center [606, 369] width 17 height 21
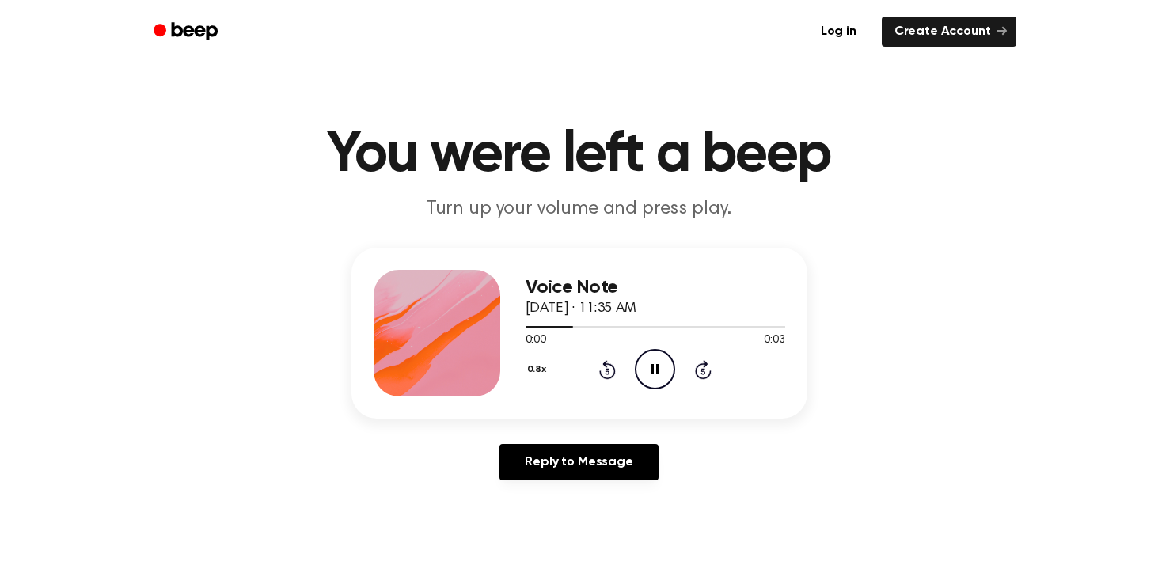
click at [609, 374] on icon "Rewind 5 seconds" at bounding box center [606, 369] width 17 height 21
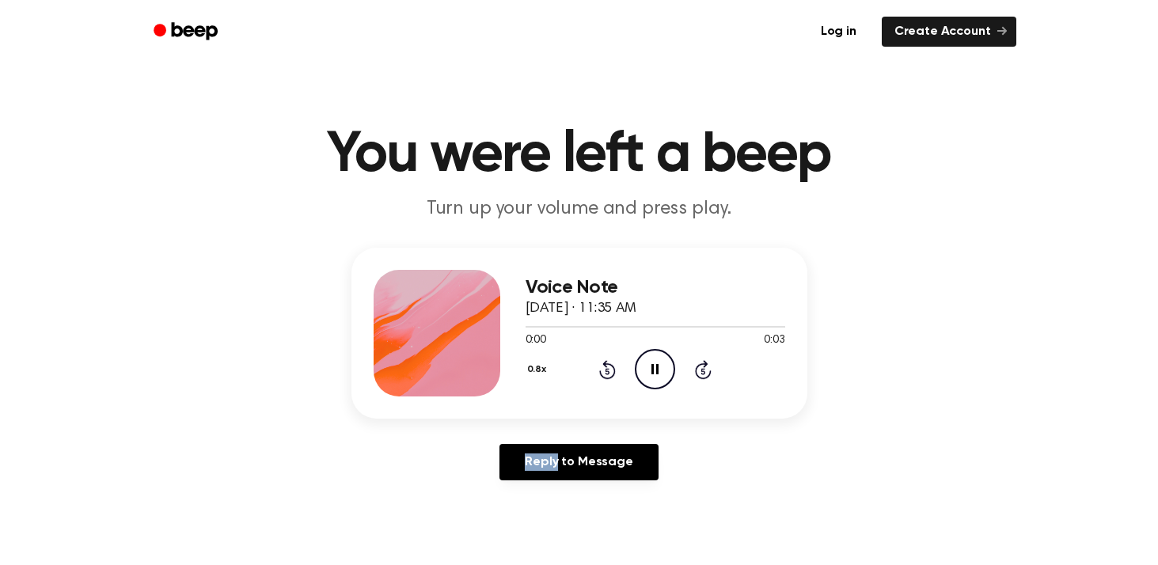
click at [609, 374] on icon "Rewind 5 seconds" at bounding box center [606, 369] width 17 height 21
click at [608, 374] on icon "Rewind 5 seconds" at bounding box center [606, 369] width 17 height 21
click at [655, 376] on icon "Play Audio" at bounding box center [655, 369] width 40 height 40
click at [608, 366] on icon "Rewind 5 seconds" at bounding box center [606, 369] width 17 height 21
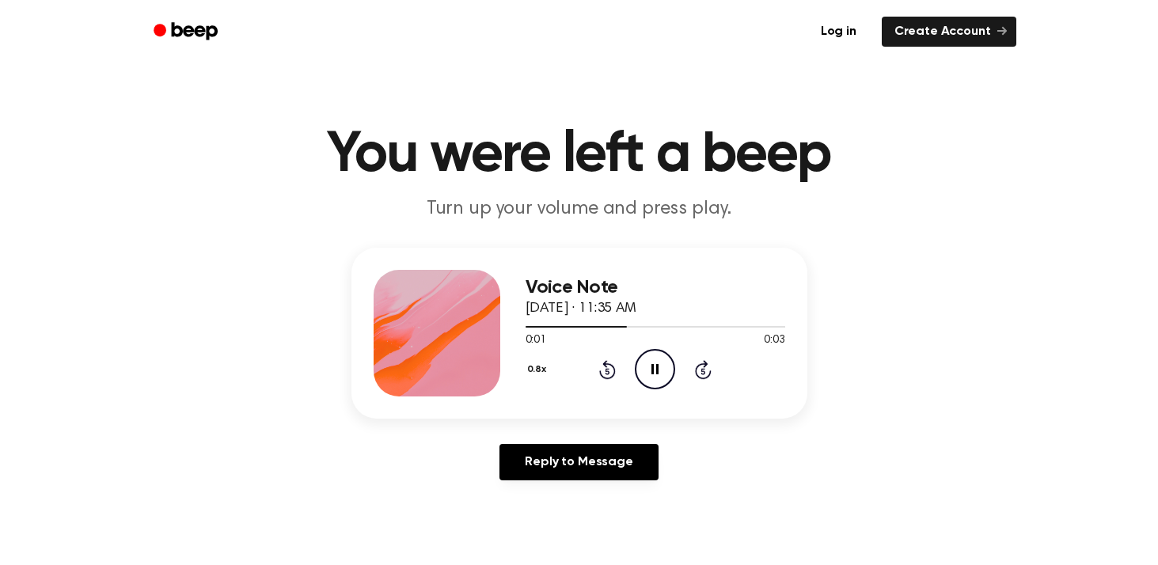
click at [609, 366] on icon "Rewind 5 seconds" at bounding box center [606, 369] width 17 height 21
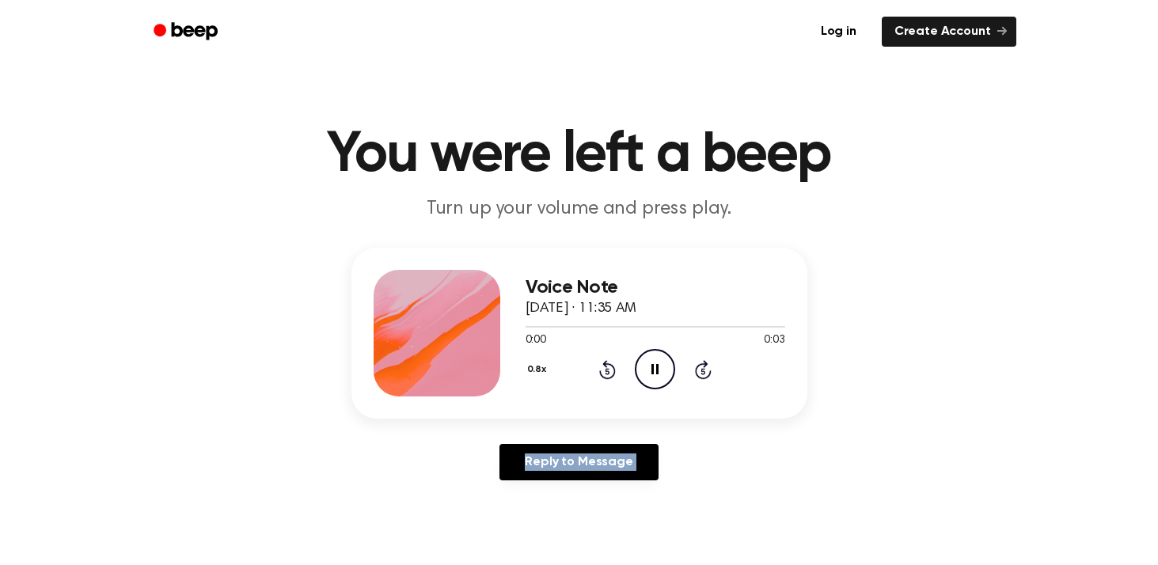
click at [609, 366] on icon "Rewind 5 seconds" at bounding box center [606, 369] width 17 height 21
drag, startPoint x: 609, startPoint y: 366, endPoint x: 604, endPoint y: 351, distance: 16.0
click at [605, 351] on div "0.8x Rewind 5 seconds Pause Audio Skip 5 seconds" at bounding box center [655, 369] width 260 height 40
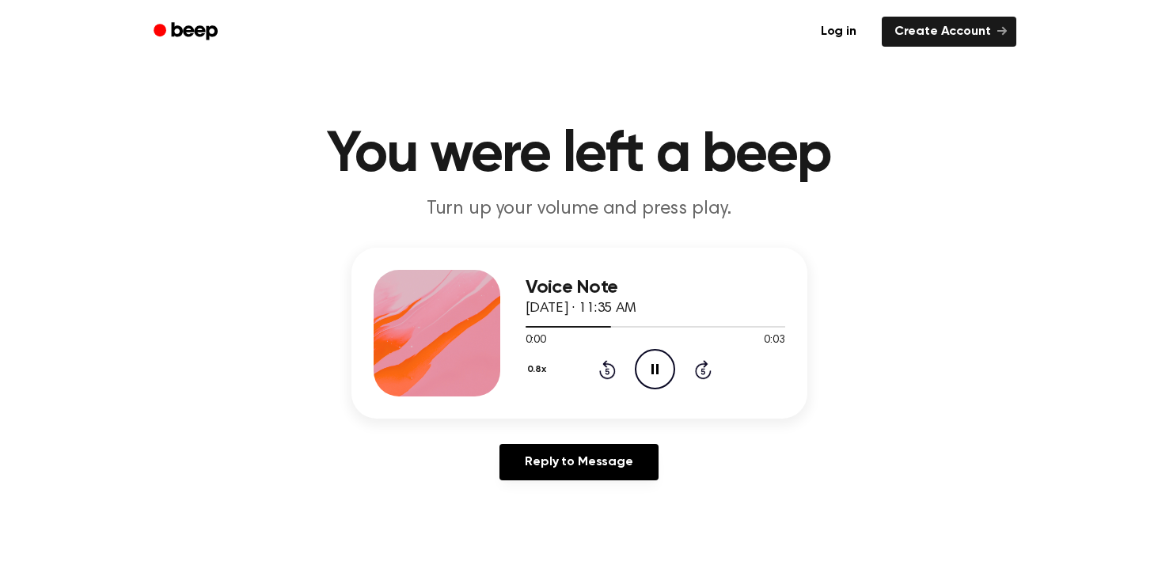
click at [604, 355] on div "0.8x Rewind 5 seconds Pause Audio Skip 5 seconds" at bounding box center [655, 369] width 260 height 40
drag, startPoint x: 604, startPoint y: 355, endPoint x: 604, endPoint y: 366, distance: 10.3
click at [604, 366] on div "0.8x Rewind 5 seconds Pause Audio Skip 5 seconds" at bounding box center [655, 369] width 260 height 40
click at [605, 367] on icon "Rewind 5 seconds" at bounding box center [606, 369] width 17 height 21
click at [604, 366] on icon "Rewind 5 seconds" at bounding box center [606, 369] width 17 height 21
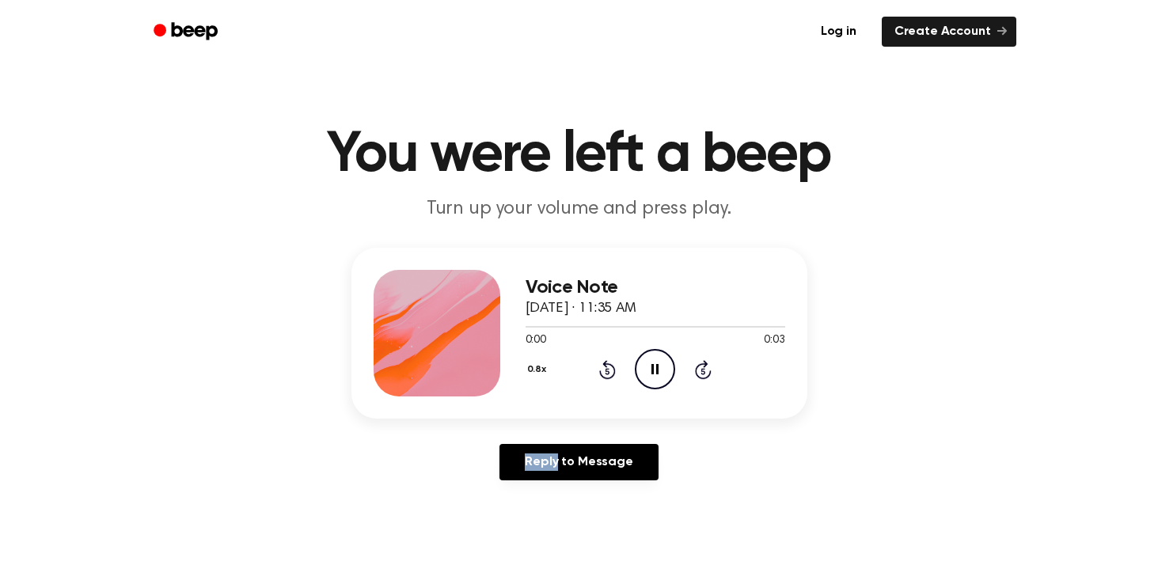
drag, startPoint x: 604, startPoint y: 366, endPoint x: 612, endPoint y: 353, distance: 15.6
click at [612, 353] on div "0.8x Rewind 5 seconds Pause Audio Skip 5 seconds" at bounding box center [655, 369] width 260 height 40
click at [612, 352] on div "0.8x Rewind 5 seconds Pause Audio Skip 5 seconds" at bounding box center [655, 369] width 260 height 40
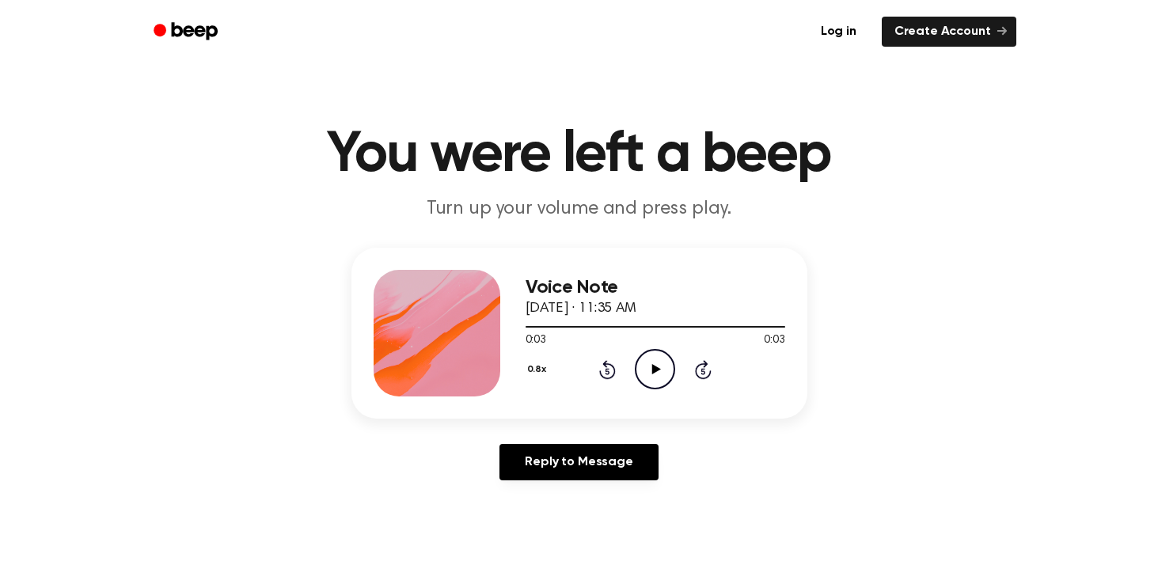
click at [606, 368] on icon at bounding box center [607, 371] width 4 height 6
click at [658, 361] on icon "Play Audio" at bounding box center [655, 369] width 40 height 40
click at [606, 370] on icon "Rewind 5 seconds" at bounding box center [606, 369] width 17 height 21
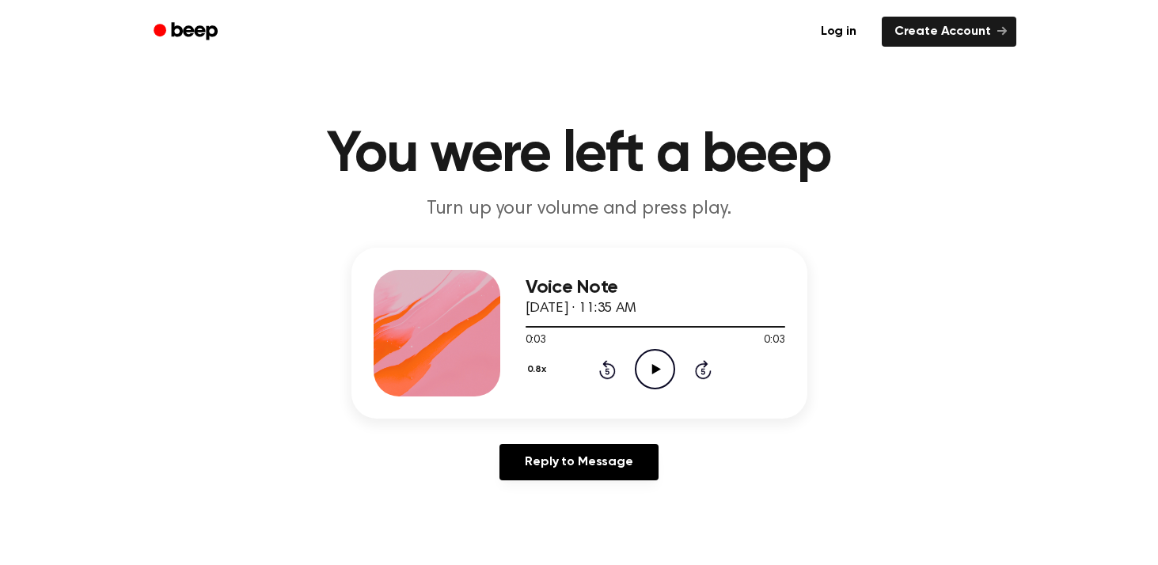
click at [648, 350] on icon "Play Audio" at bounding box center [655, 369] width 40 height 40
click at [610, 374] on icon "Rewind 5 seconds" at bounding box center [606, 369] width 17 height 21
click at [606, 366] on icon at bounding box center [607, 369] width 17 height 19
click at [605, 364] on icon at bounding box center [607, 369] width 17 height 19
click at [632, 374] on div "2.0x Rewind 5 seconds Play Audio Skip 5 seconds" at bounding box center [655, 369] width 260 height 40
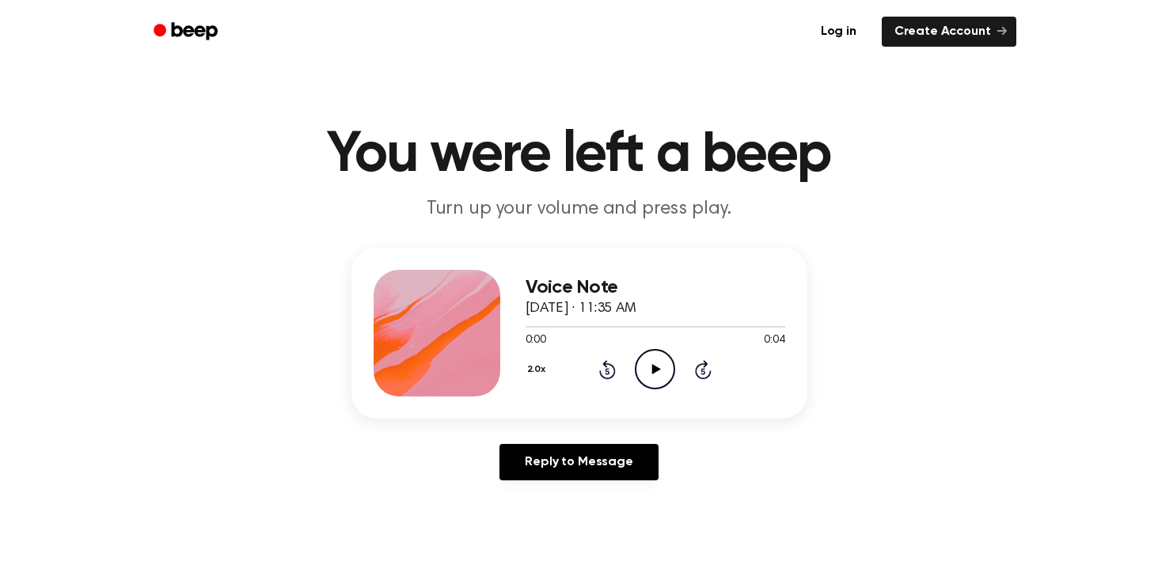
click at [647, 372] on icon "Play Audio" at bounding box center [655, 369] width 40 height 40
click at [643, 358] on icon "Play Audio" at bounding box center [655, 369] width 40 height 40
click at [650, 365] on icon "Play Audio" at bounding box center [655, 369] width 40 height 40
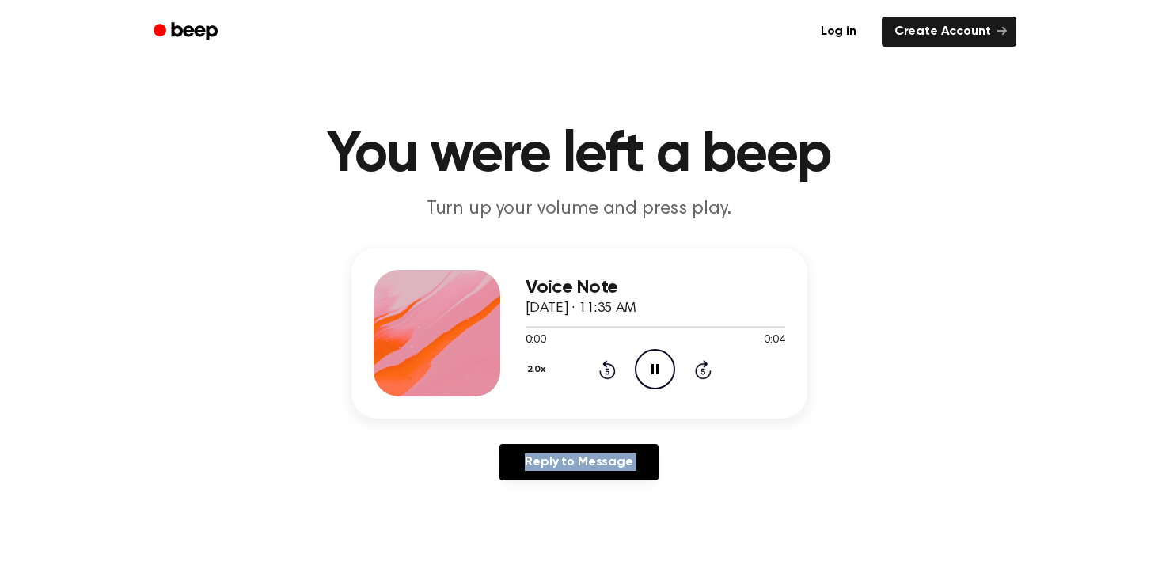
click at [650, 365] on icon "Pause Audio" at bounding box center [655, 369] width 40 height 40
click at [650, 365] on icon "Play Audio" at bounding box center [655, 369] width 40 height 40
click at [650, 365] on icon "Pause Audio" at bounding box center [655, 369] width 40 height 40
click at [650, 365] on icon "Play Audio" at bounding box center [655, 369] width 40 height 40
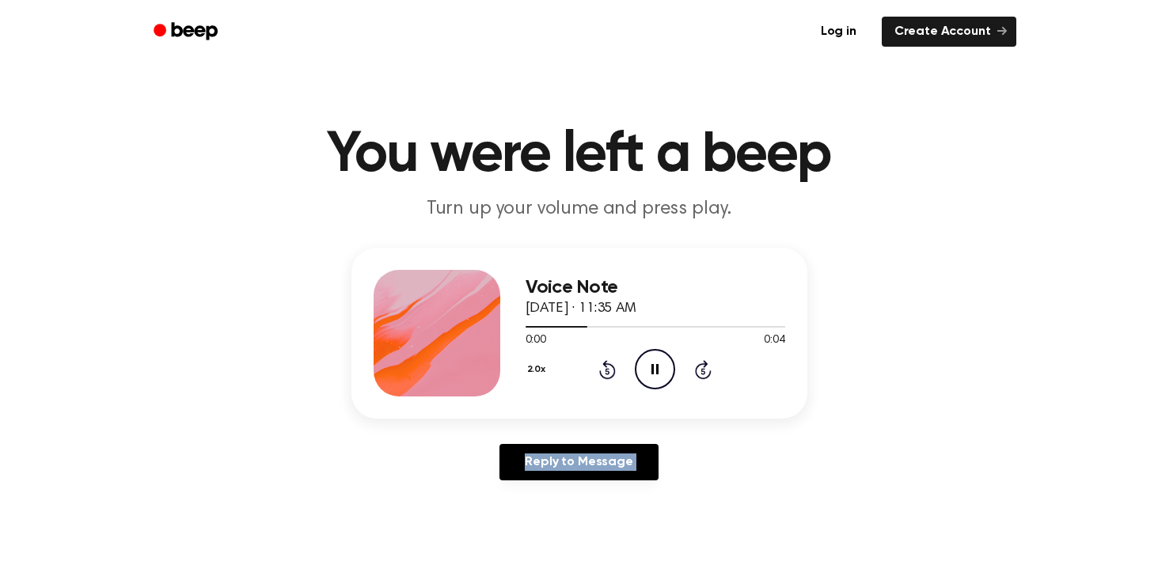
click at [650, 365] on icon "Pause Audio" at bounding box center [655, 369] width 40 height 40
click at [650, 365] on icon "Play Audio" at bounding box center [655, 369] width 40 height 40
click at [650, 365] on icon "Pause Audio" at bounding box center [655, 369] width 40 height 40
click at [650, 365] on icon "Play Audio" at bounding box center [655, 369] width 40 height 40
click at [650, 365] on icon "Pause Audio" at bounding box center [655, 369] width 40 height 40
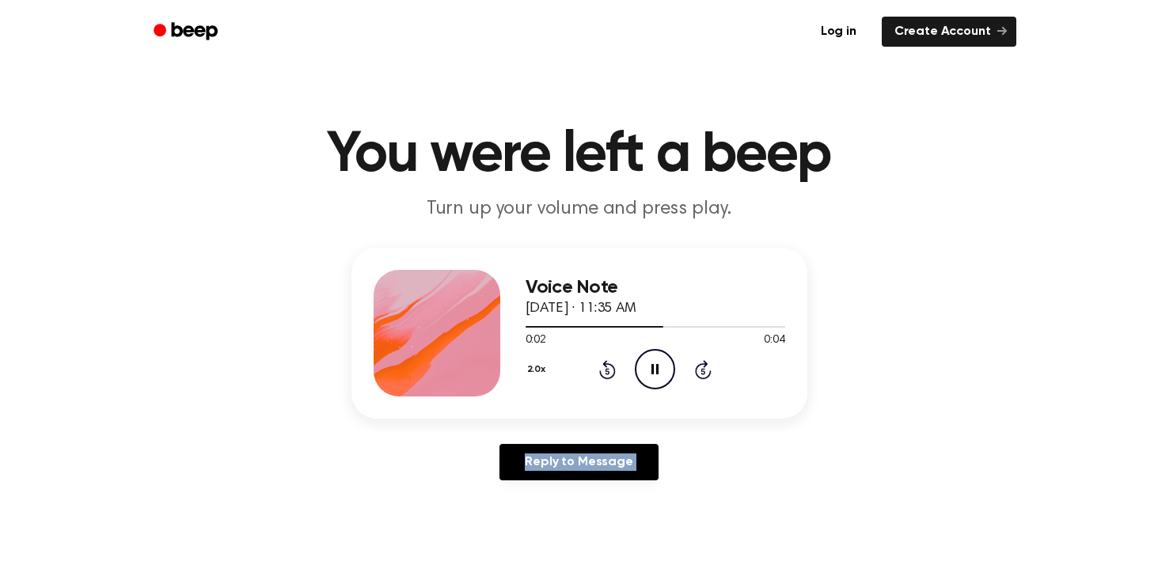
click at [650, 365] on icon "Pause Audio" at bounding box center [655, 369] width 40 height 40
click at [650, 365] on icon "Play Audio" at bounding box center [655, 369] width 40 height 40
click at [699, 368] on icon "Skip 5 seconds" at bounding box center [702, 369] width 17 height 21
click at [699, 366] on icon "Skip 5 seconds" at bounding box center [702, 369] width 17 height 21
click at [699, 367] on icon "Skip 5 seconds" at bounding box center [702, 369] width 17 height 21
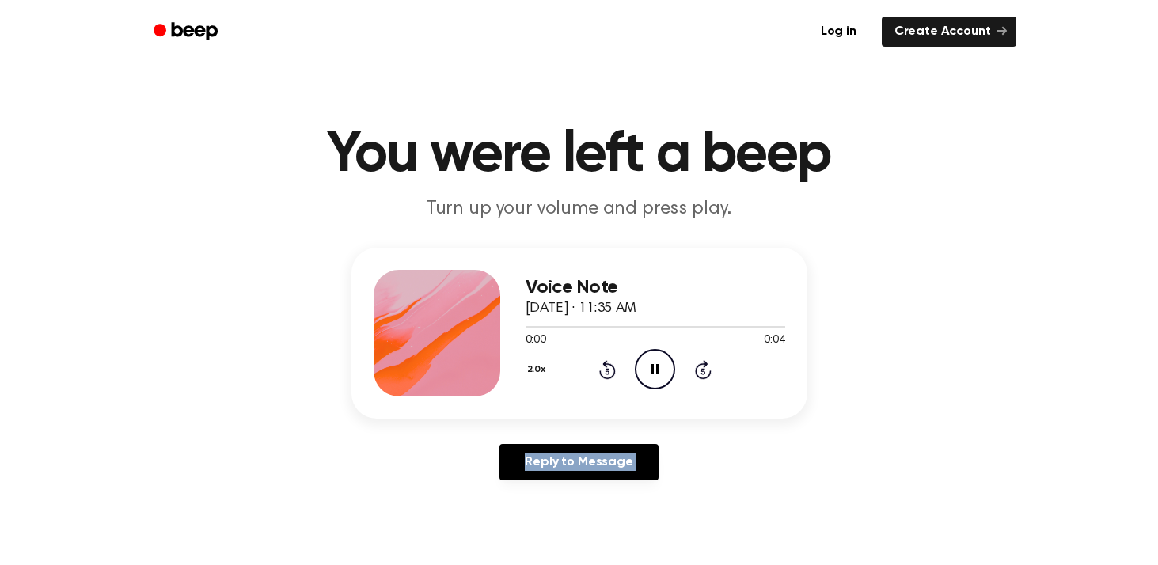
click at [699, 367] on icon "Skip 5 seconds" at bounding box center [702, 369] width 17 height 21
click at [704, 366] on icon at bounding box center [703, 369] width 17 height 19
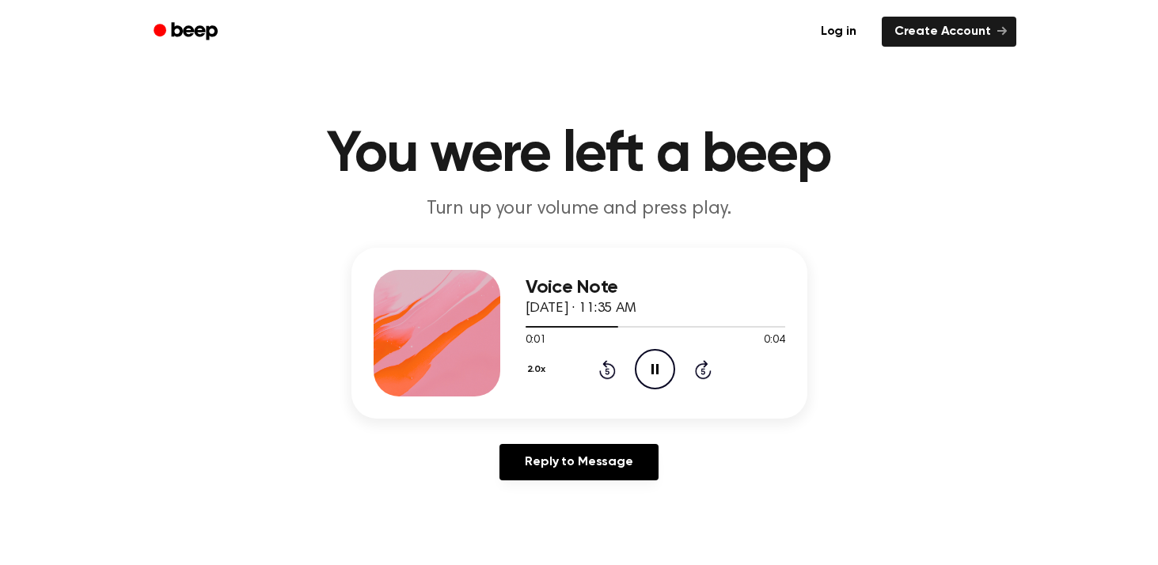
click at [704, 366] on icon at bounding box center [703, 369] width 17 height 19
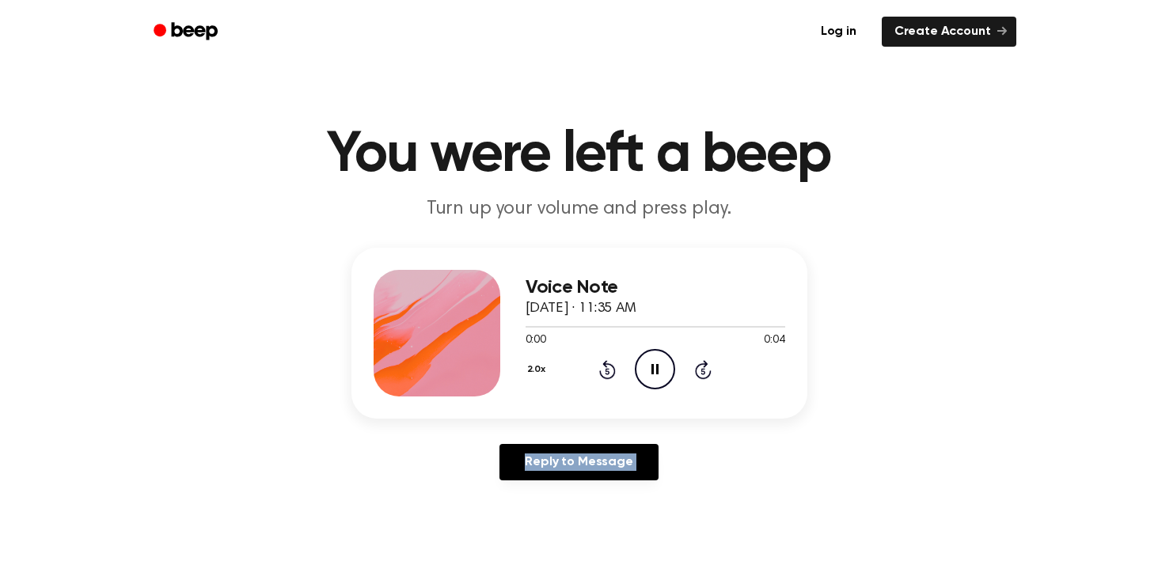
click at [704, 366] on icon at bounding box center [703, 369] width 17 height 19
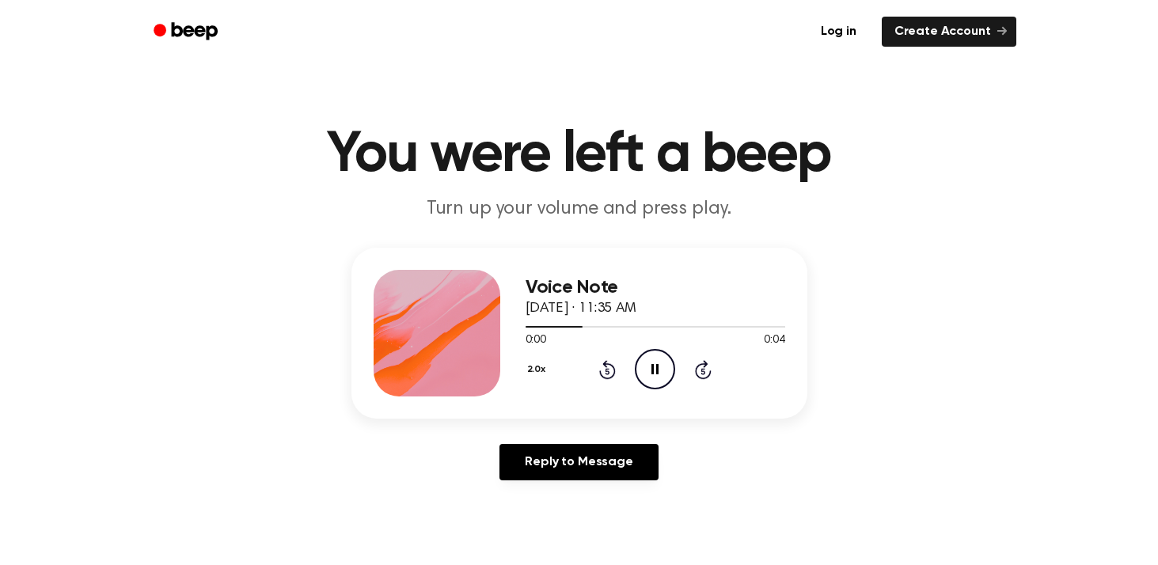
click at [704, 366] on icon at bounding box center [703, 369] width 17 height 19
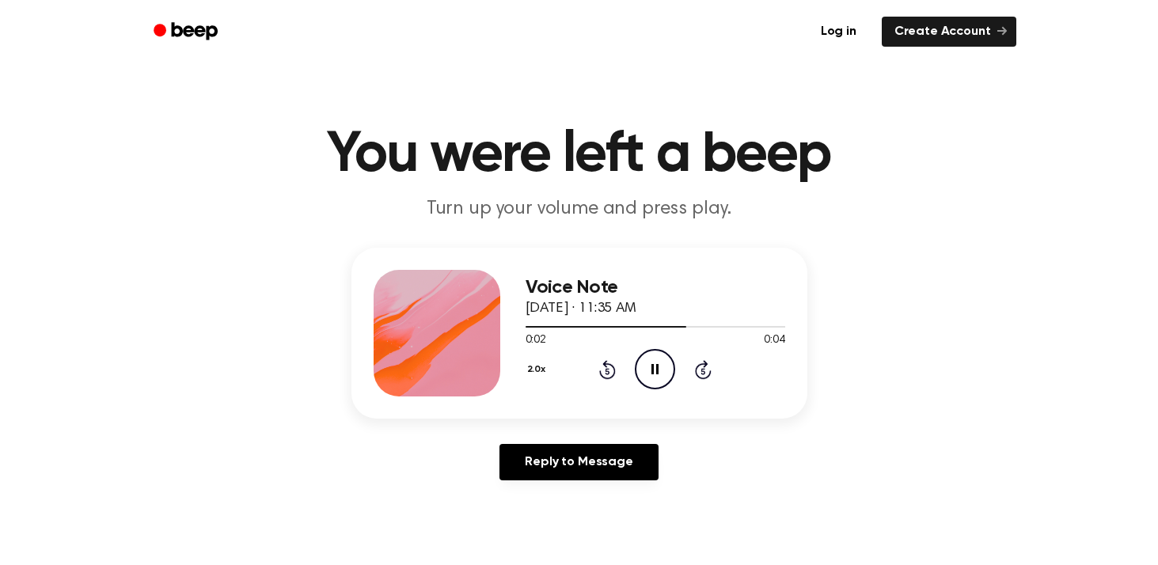
click at [704, 366] on icon at bounding box center [703, 369] width 17 height 19
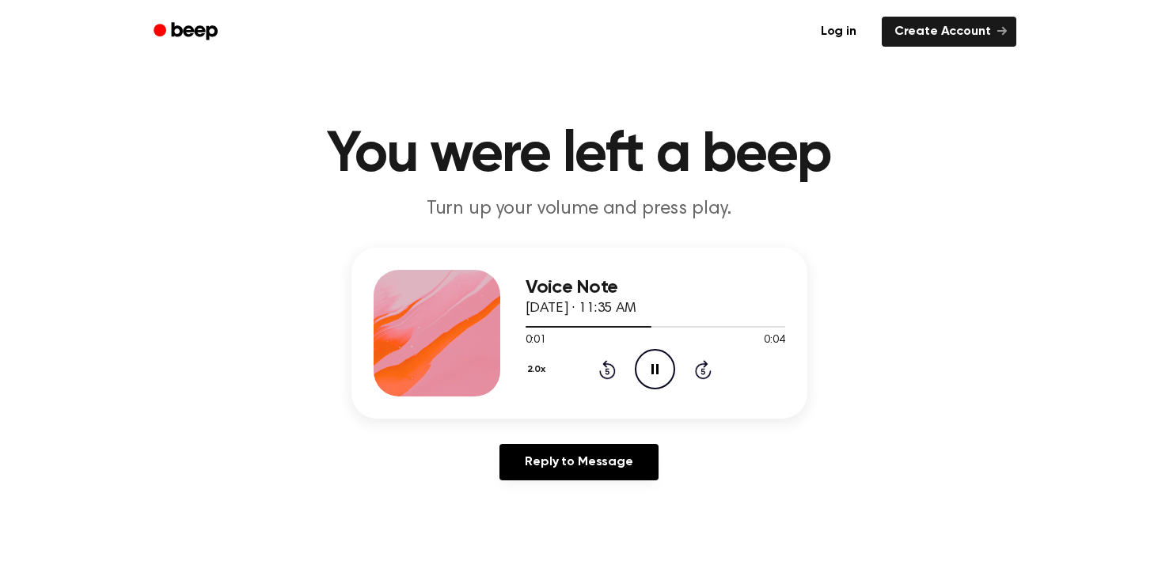
click at [704, 366] on icon at bounding box center [703, 369] width 17 height 19
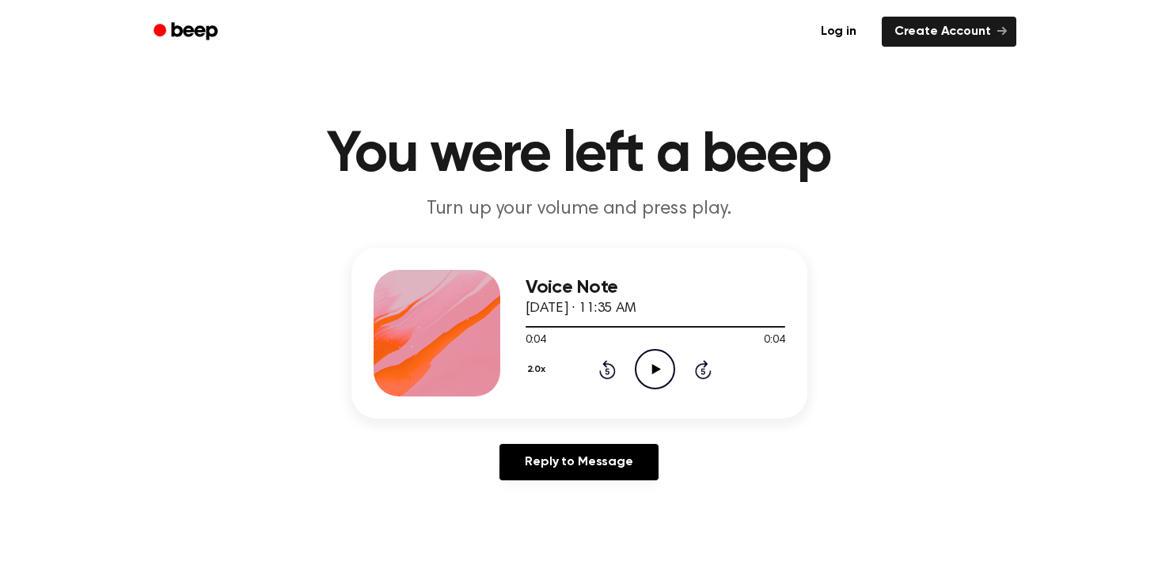
click at [653, 368] on icon at bounding box center [656, 369] width 9 height 10
click at [711, 370] on div "2.0x Rewind 5 seconds Play Audio Skip 5 seconds" at bounding box center [655, 369] width 260 height 40
click at [705, 370] on icon "Skip 5 seconds" at bounding box center [702, 369] width 17 height 21
click at [658, 370] on icon at bounding box center [656, 369] width 9 height 10
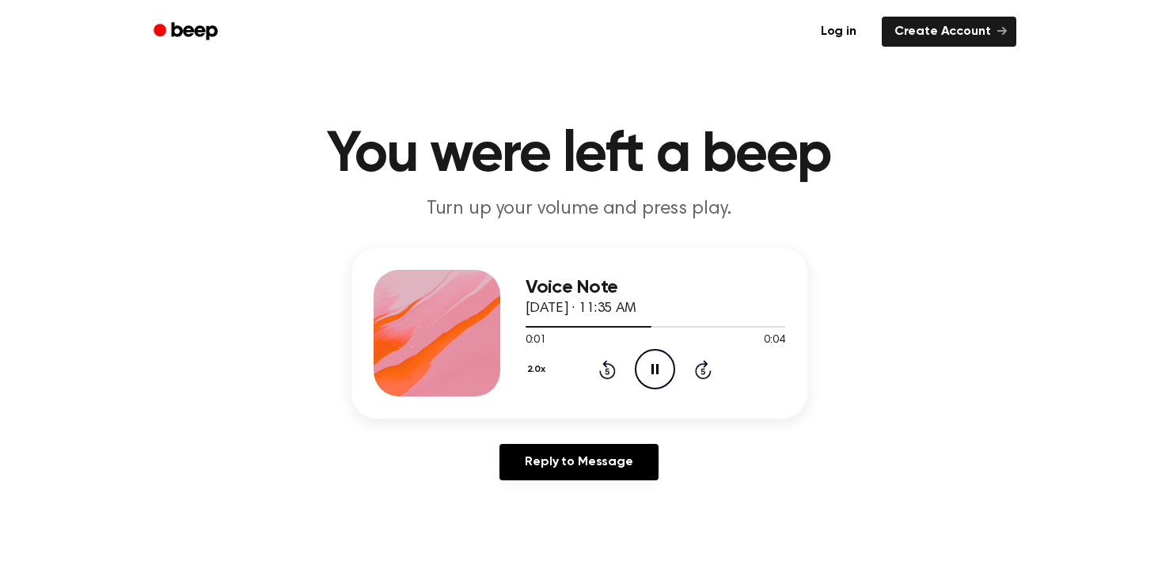
click at [700, 370] on icon "Skip 5 seconds" at bounding box center [702, 369] width 17 height 21
click at [626, 346] on div "0:04 0:04" at bounding box center [655, 340] width 260 height 17
click at [644, 356] on icon "Play Audio" at bounding box center [655, 369] width 40 height 40
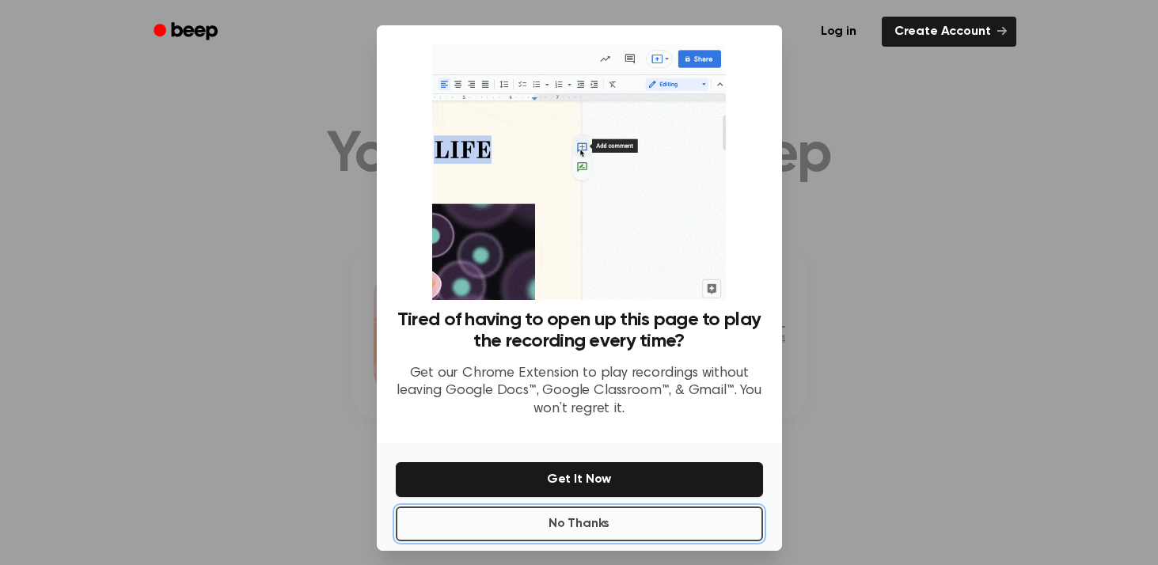
click at [701, 531] on button "No Thanks" at bounding box center [579, 523] width 367 height 35
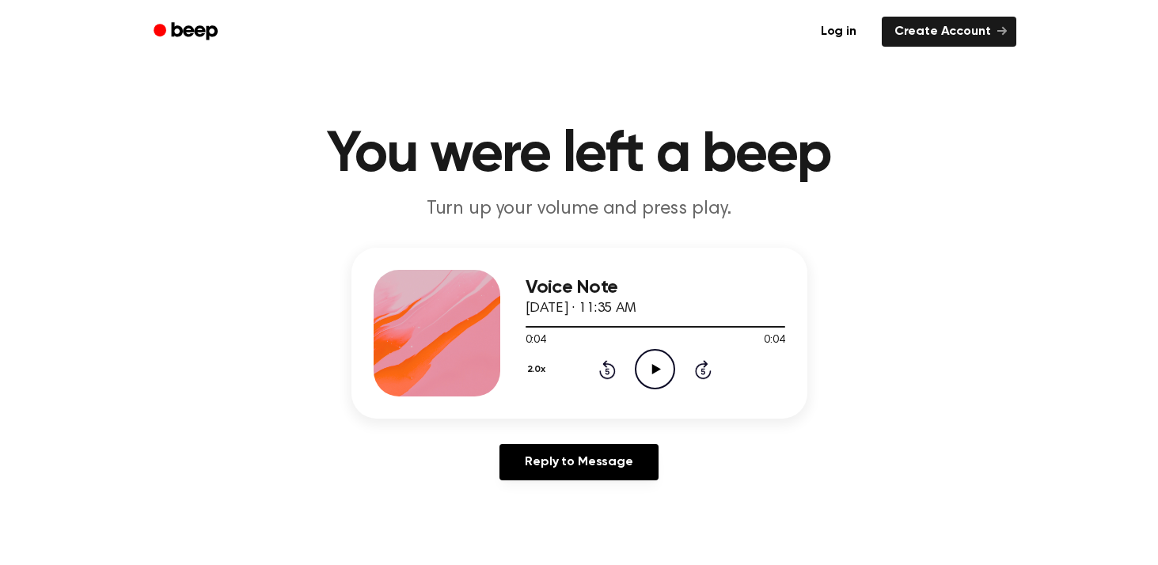
click at [656, 350] on circle at bounding box center [654, 369] width 39 height 39
click at [652, 357] on icon "Play Audio" at bounding box center [655, 369] width 40 height 40
click at [662, 369] on icon "Play Audio" at bounding box center [655, 369] width 40 height 40
click at [709, 371] on icon at bounding box center [703, 369] width 17 height 19
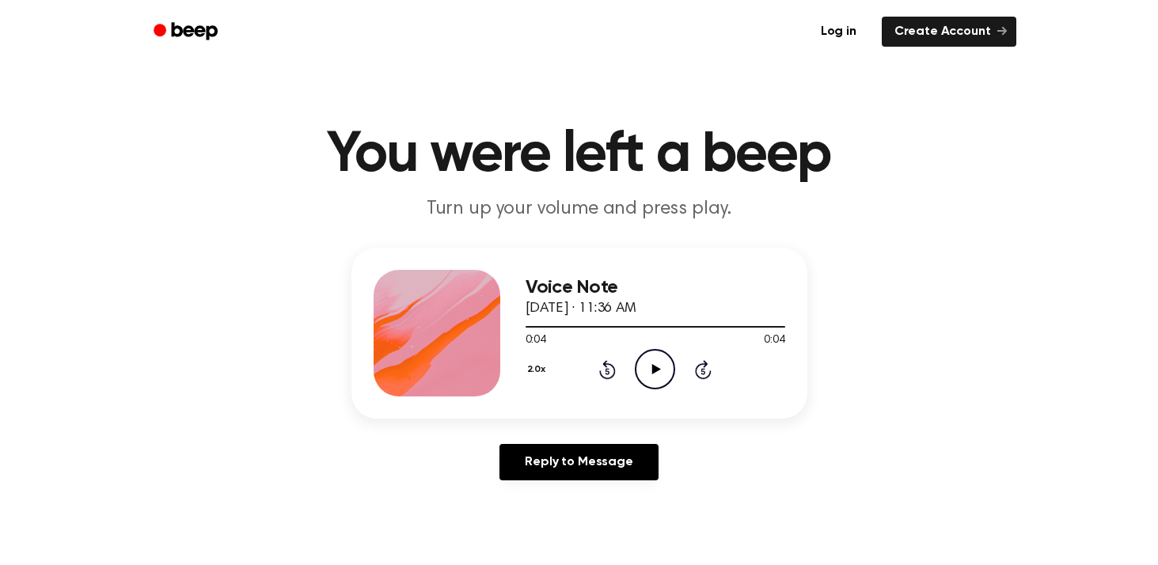
click at [667, 370] on icon "Play Audio" at bounding box center [655, 369] width 40 height 40
click at [713, 369] on div "2.0x Rewind 5 seconds Pause Audio Skip 5 seconds" at bounding box center [655, 369] width 260 height 40
click at [708, 368] on icon "Skip 5 seconds" at bounding box center [702, 369] width 17 height 21
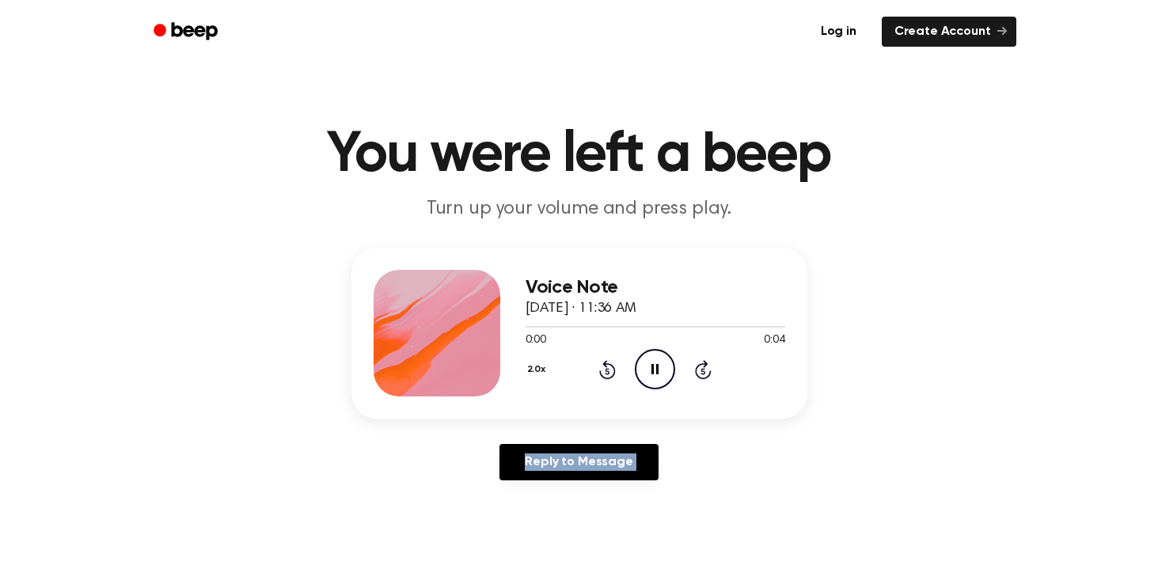
click at [708, 368] on icon "Skip 5 seconds" at bounding box center [702, 369] width 17 height 21
click at [640, 361] on icon "Play Audio" at bounding box center [655, 369] width 40 height 40
click at [650, 370] on icon "Pause Audio" at bounding box center [655, 369] width 40 height 40
click at [647, 369] on icon "Play Audio" at bounding box center [655, 369] width 40 height 40
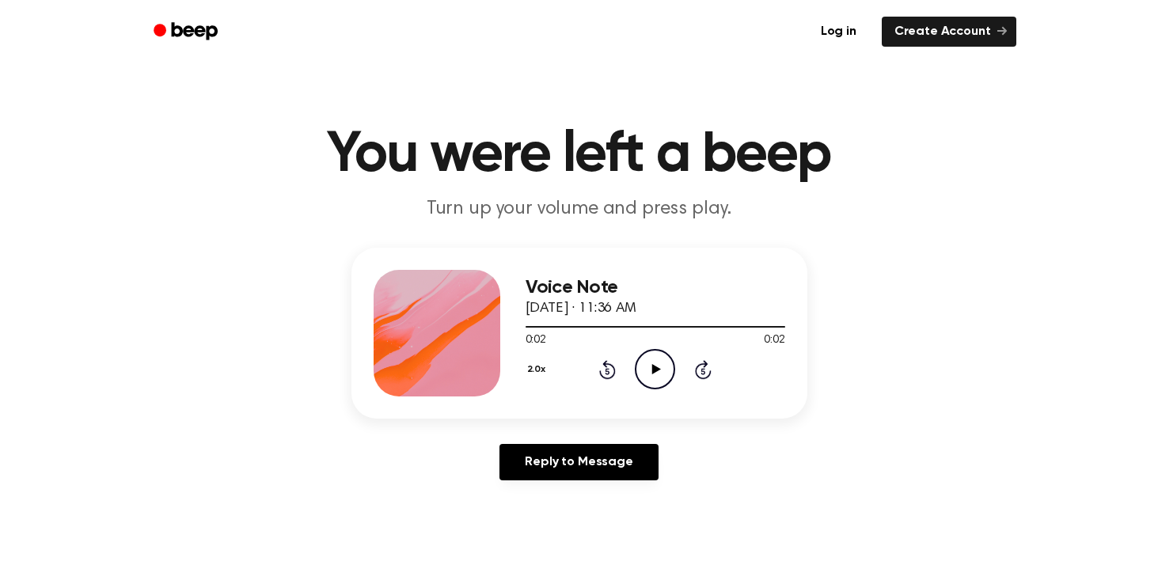
click at [648, 371] on icon "Play Audio" at bounding box center [655, 369] width 40 height 40
click at [664, 366] on icon "Play Audio" at bounding box center [655, 369] width 40 height 40
click at [702, 370] on icon "Skip 5 seconds" at bounding box center [702, 369] width 17 height 21
click at [654, 368] on icon at bounding box center [656, 369] width 9 height 10
click at [663, 375] on icon "Play Audio" at bounding box center [655, 369] width 40 height 40
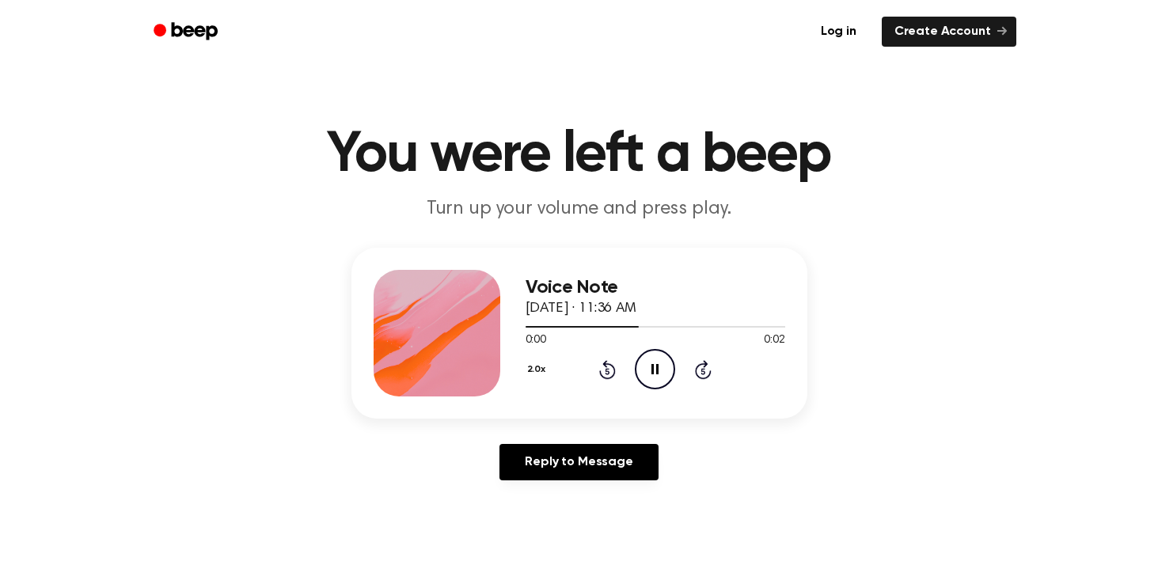
click at [704, 370] on icon "Skip 5 seconds" at bounding box center [702, 369] width 17 height 21
click at [704, 369] on icon at bounding box center [703, 371] width 4 height 6
click at [656, 366] on icon "Play Audio" at bounding box center [655, 369] width 40 height 40
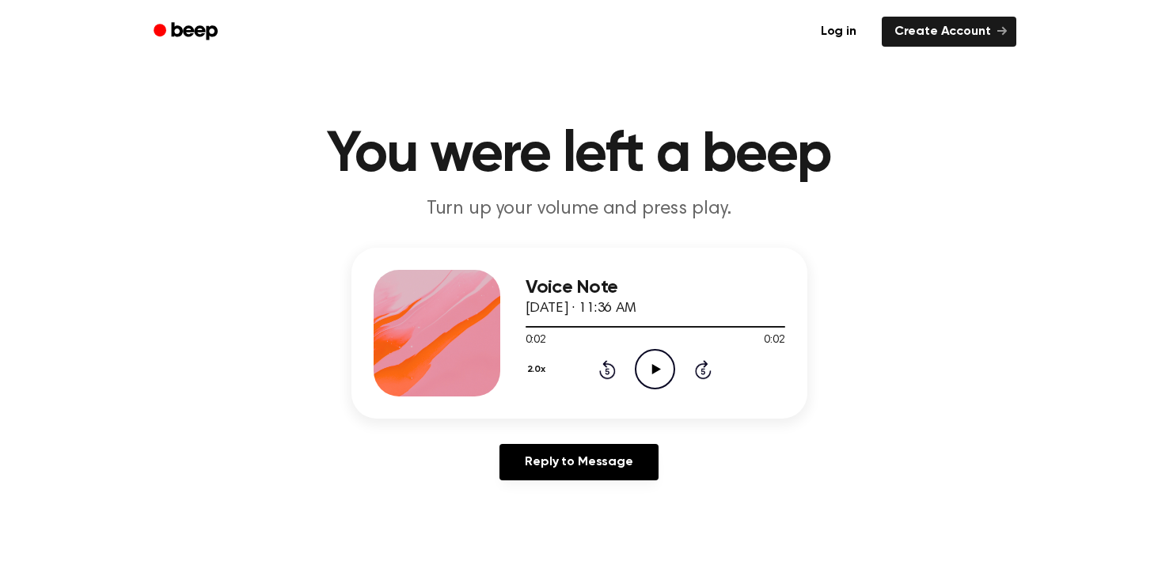
click at [659, 363] on icon "Play Audio" at bounding box center [655, 369] width 40 height 40
click at [704, 363] on icon at bounding box center [703, 369] width 17 height 19
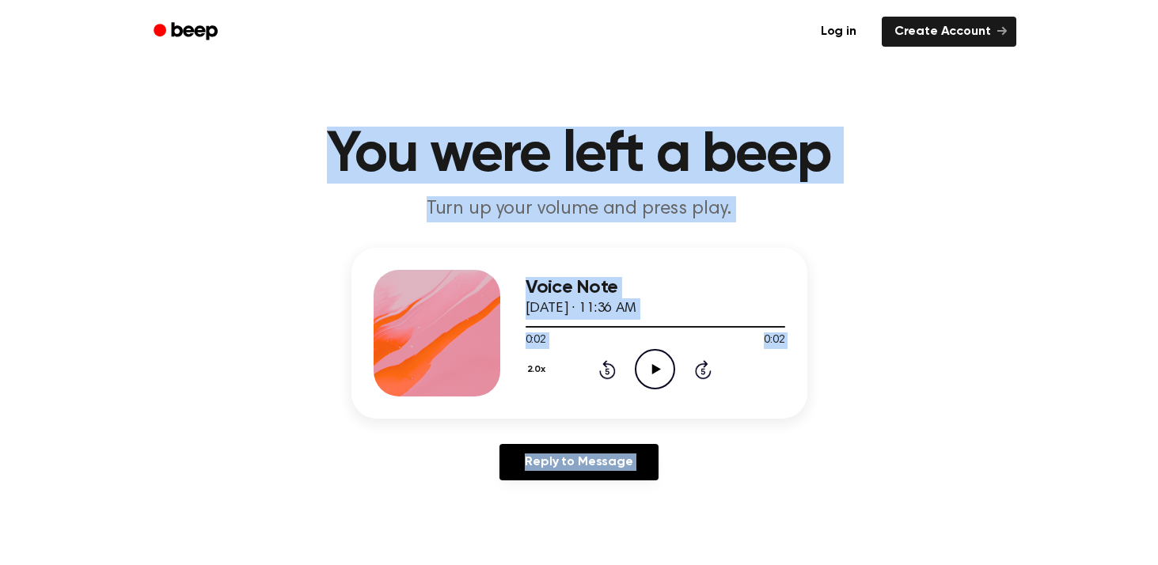
drag, startPoint x: 704, startPoint y: 363, endPoint x: 506, endPoint y: 36, distance: 383.1
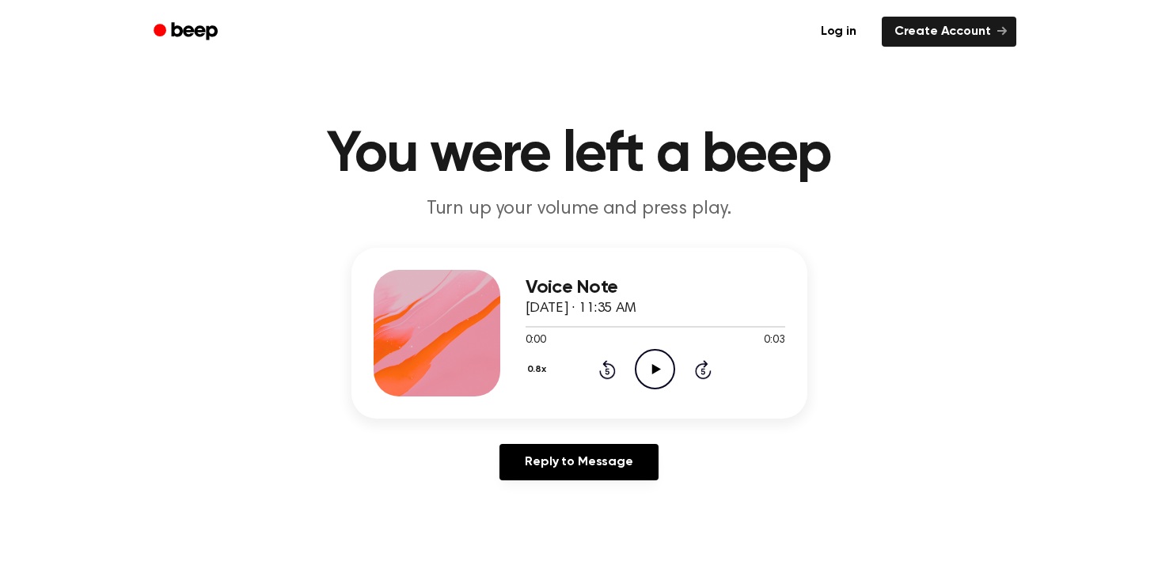
click at [654, 390] on div "Voice Note [DATE] · 11:35 AM 0:00 0:03 Your browser does not support the [objec…" at bounding box center [655, 333] width 260 height 127
click at [654, 374] on icon "Play Audio" at bounding box center [655, 369] width 40 height 40
click at [609, 376] on icon "Rewind 5 seconds" at bounding box center [606, 369] width 17 height 21
click at [655, 378] on icon "Play Audio" at bounding box center [655, 369] width 40 height 40
click at [610, 374] on icon "Rewind 5 seconds" at bounding box center [606, 369] width 17 height 21
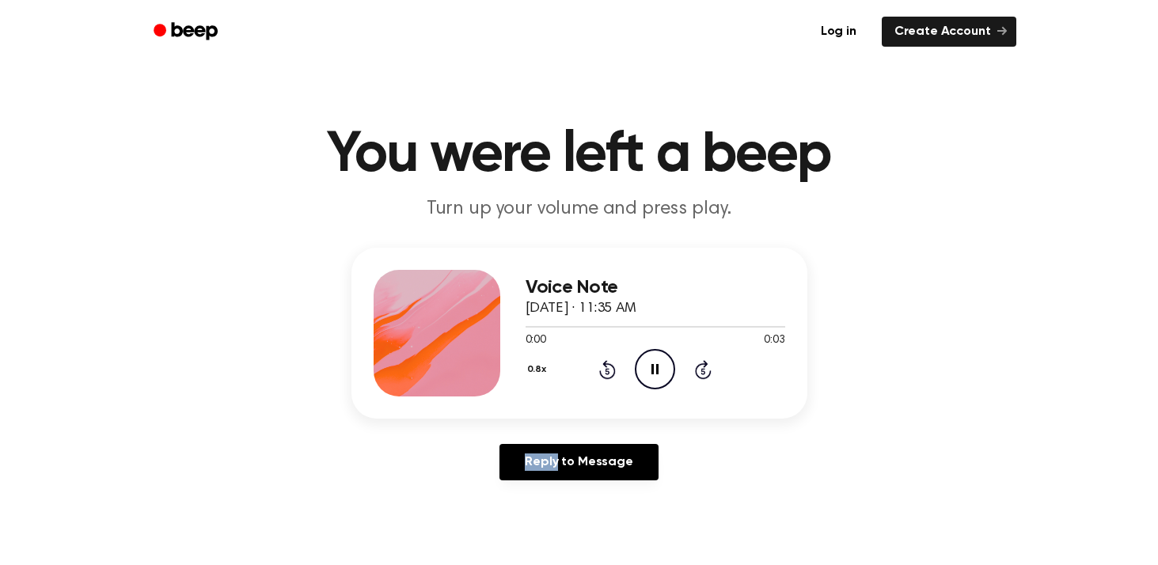
click at [610, 374] on icon "Rewind 5 seconds" at bounding box center [606, 369] width 17 height 21
click at [630, 362] on div "0.8x Rewind 5 seconds Play Audio Skip 5 seconds" at bounding box center [655, 369] width 260 height 40
click at [666, 364] on icon "Play Audio" at bounding box center [655, 369] width 40 height 40
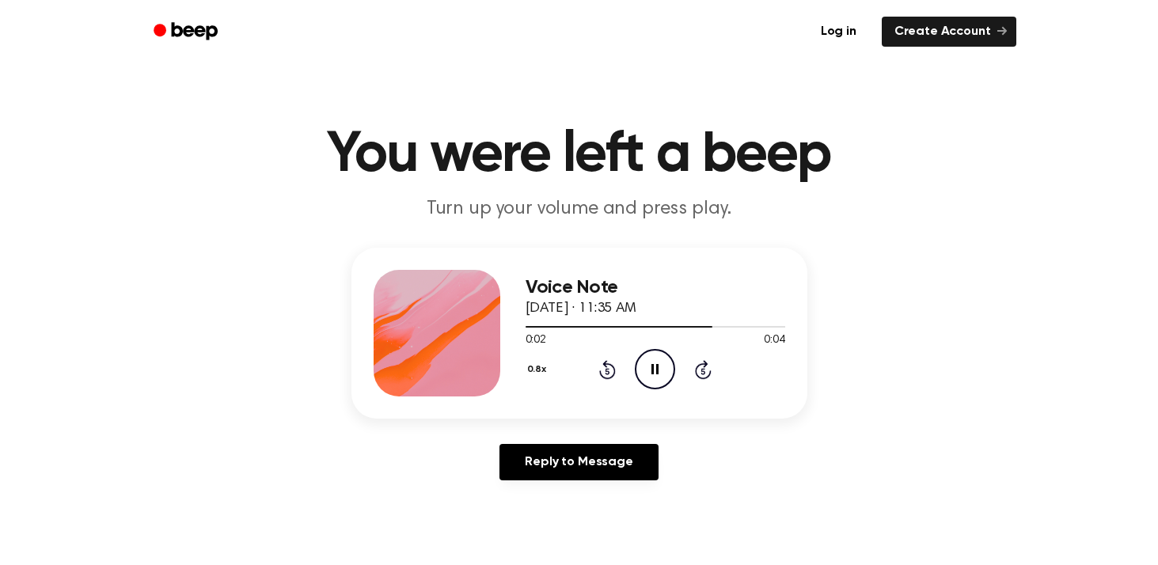
click at [664, 371] on icon "Pause Audio" at bounding box center [655, 369] width 40 height 40
click at [664, 371] on icon "Play Audio" at bounding box center [655, 369] width 40 height 40
click at [664, 371] on icon "Pause Audio" at bounding box center [655, 369] width 40 height 40
click at [615, 373] on icon "Rewind 5 seconds" at bounding box center [606, 369] width 17 height 21
click at [672, 366] on icon "Play Audio" at bounding box center [655, 369] width 40 height 40
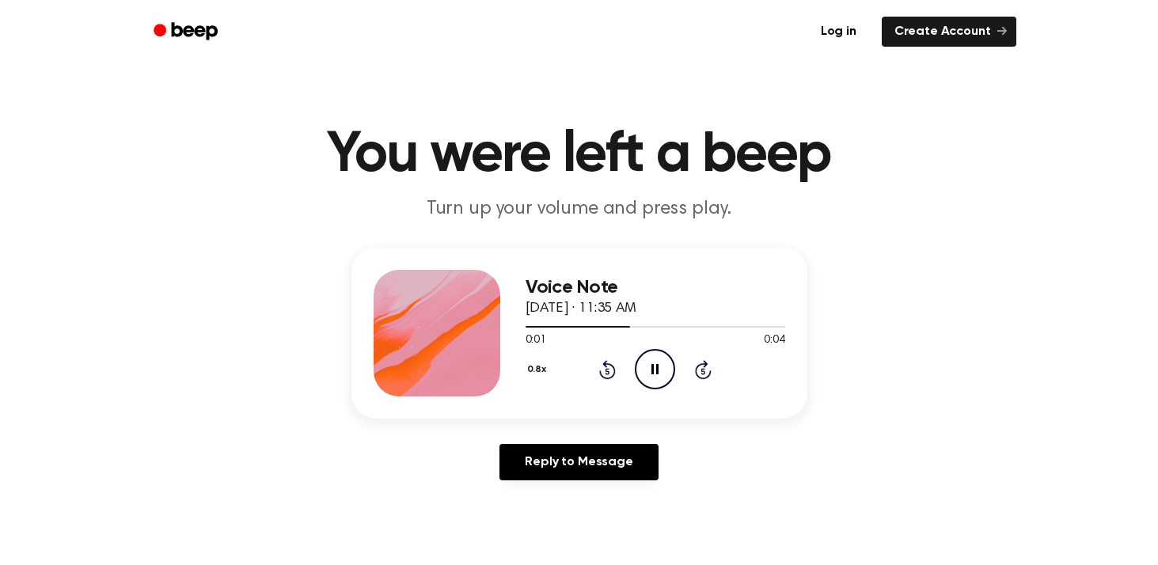
click at [721, 367] on div "0.8x Rewind 5 seconds Pause Audio Skip 5 seconds" at bounding box center [655, 369] width 260 height 40
click at [711, 367] on div "0.8x Rewind 5 seconds Pause Audio Skip 5 seconds" at bounding box center [655, 369] width 260 height 40
click at [703, 367] on icon at bounding box center [703, 369] width 17 height 19
click at [704, 374] on icon at bounding box center [703, 371] width 4 height 6
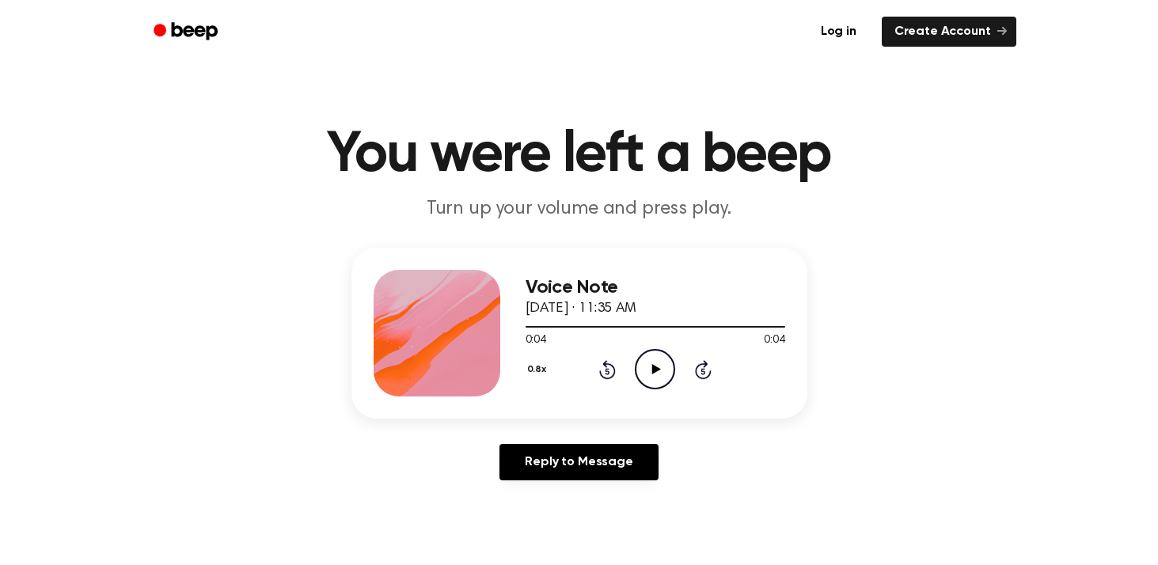
click at [605, 366] on icon at bounding box center [607, 369] width 17 height 19
click at [683, 370] on div "0.8x Rewind 5 seconds Play Audio Skip 5 seconds" at bounding box center [655, 369] width 260 height 40
click at [672, 371] on icon "Play Audio" at bounding box center [655, 369] width 40 height 40
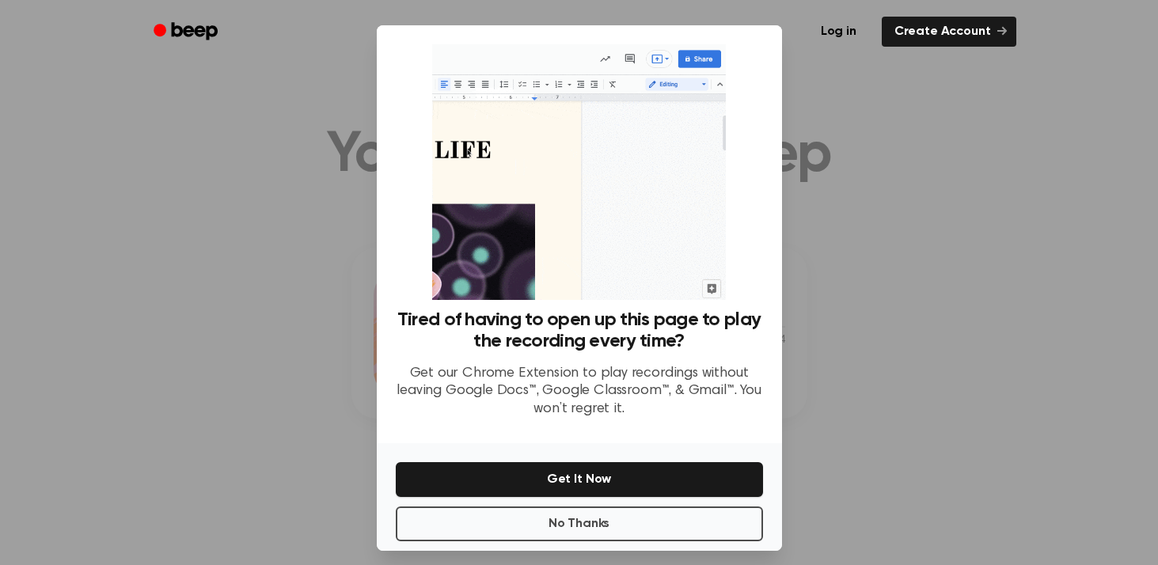
click at [237, 484] on div at bounding box center [579, 282] width 1158 height 565
click at [675, 506] on button "No Thanks" at bounding box center [579, 523] width 367 height 35
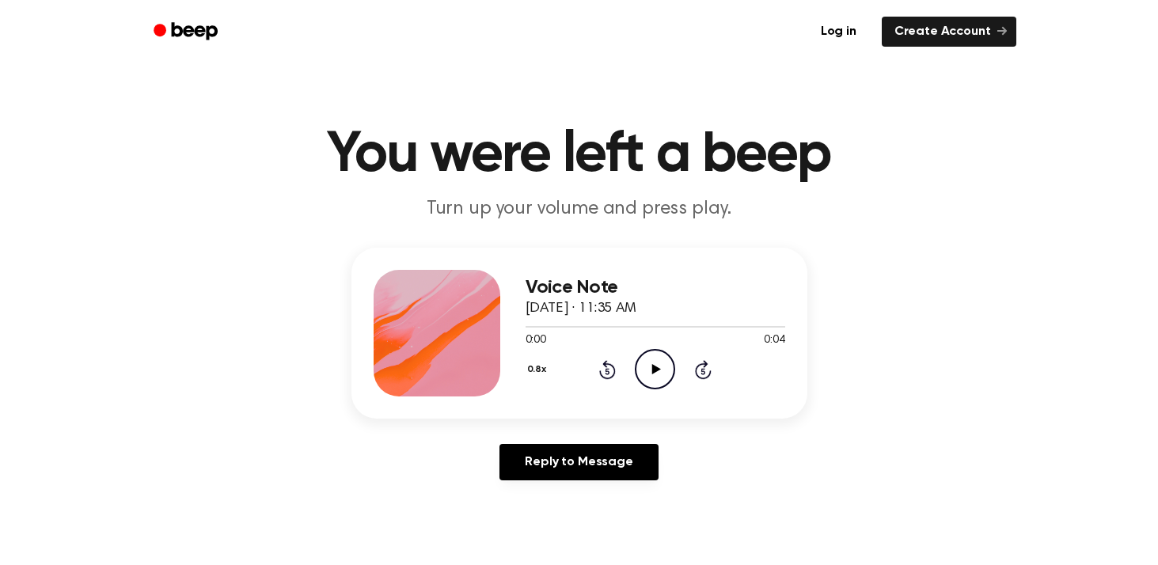
click at [705, 364] on icon at bounding box center [703, 369] width 17 height 19
click at [794, 223] on main "You were left a beep Turn up your volume and press play. Voice Note [DATE] · 11…" at bounding box center [579, 488] width 1158 height 976
click at [614, 366] on icon "Rewind 5 seconds" at bounding box center [606, 369] width 17 height 21
click at [669, 366] on icon "Play Audio" at bounding box center [655, 369] width 40 height 40
click at [615, 362] on icon "Rewind 5 seconds" at bounding box center [606, 369] width 17 height 21
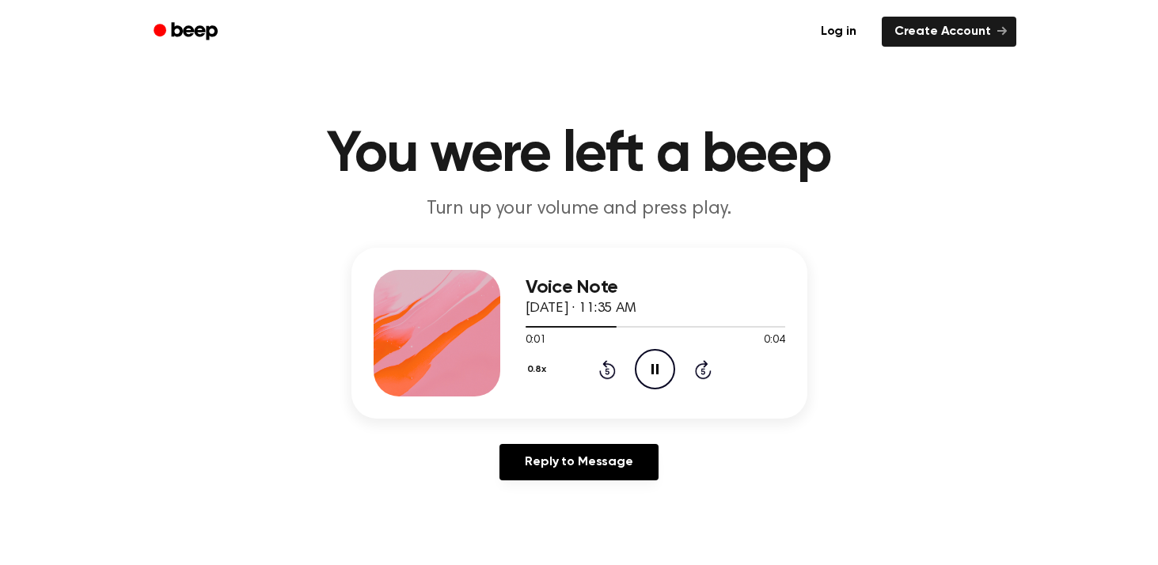
click at [596, 376] on div "0.8x Rewind 5 seconds Pause Audio Skip 5 seconds" at bounding box center [655, 369] width 260 height 40
click at [603, 376] on icon at bounding box center [607, 369] width 17 height 19
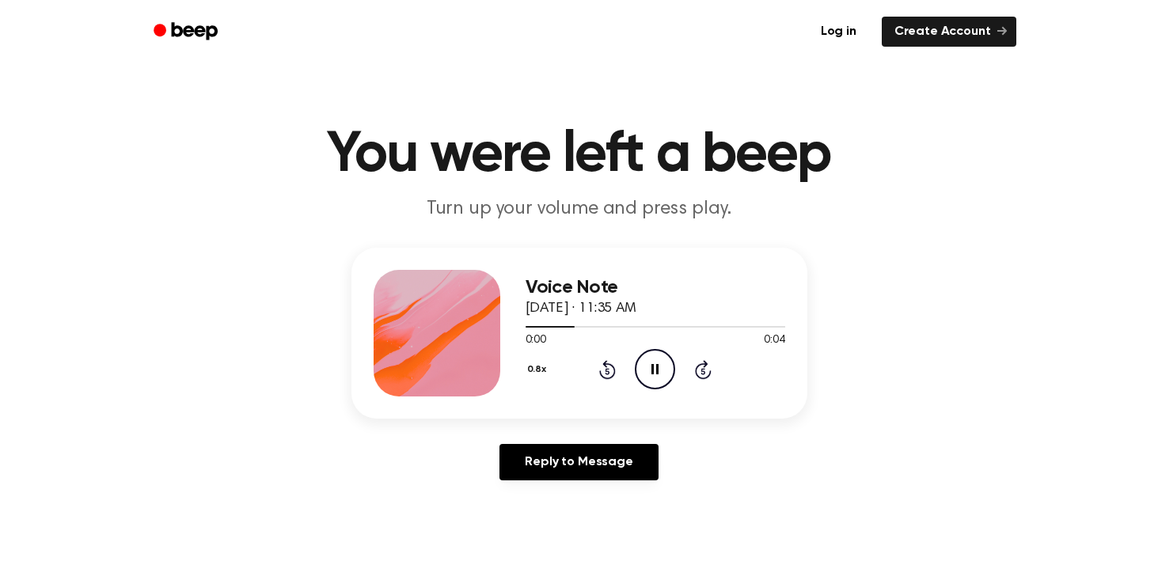
click at [604, 363] on icon at bounding box center [607, 369] width 17 height 19
